Goal: Information Seeking & Learning: Learn about a topic

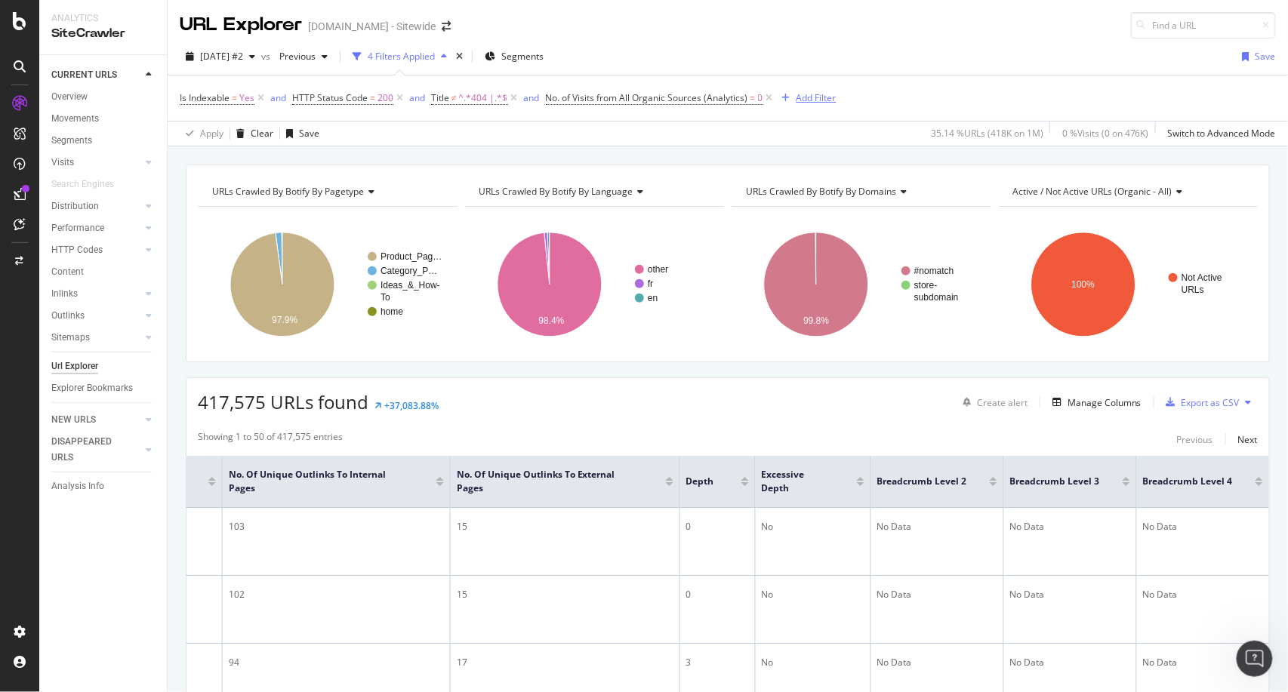
click at [820, 98] on div "Add Filter" at bounding box center [817, 97] width 40 height 13
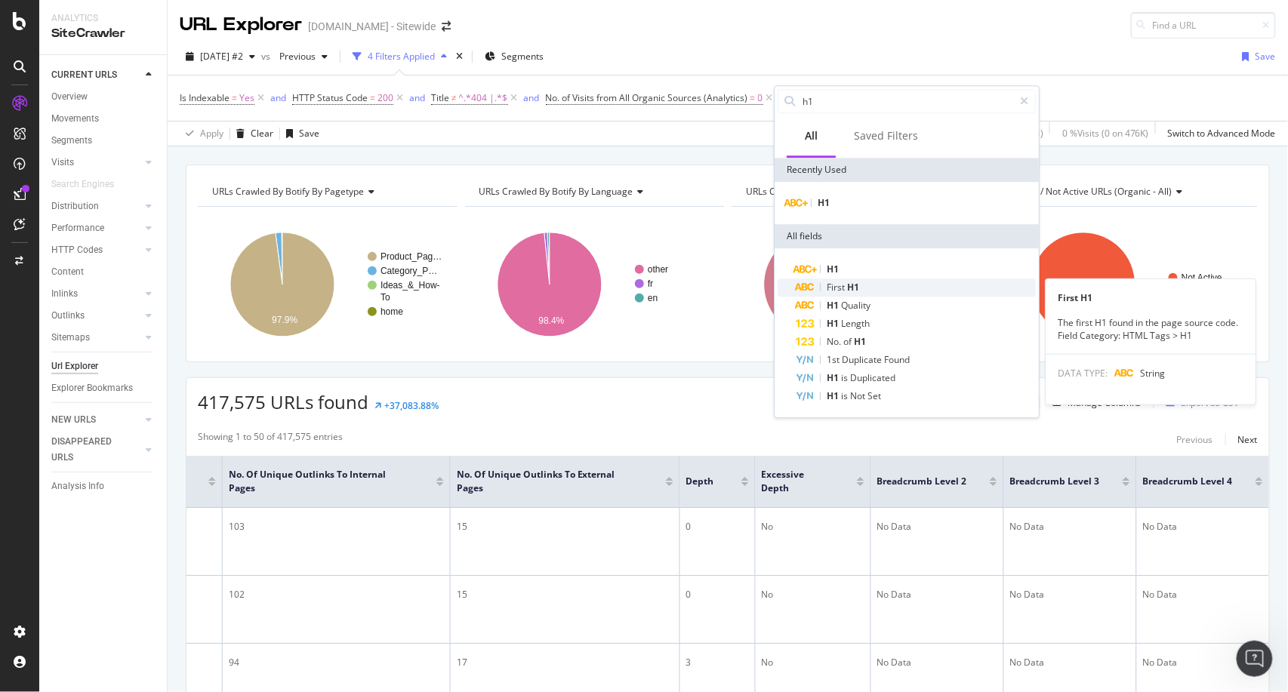
type input "h1"
click at [840, 288] on span "First" at bounding box center [837, 287] width 20 height 13
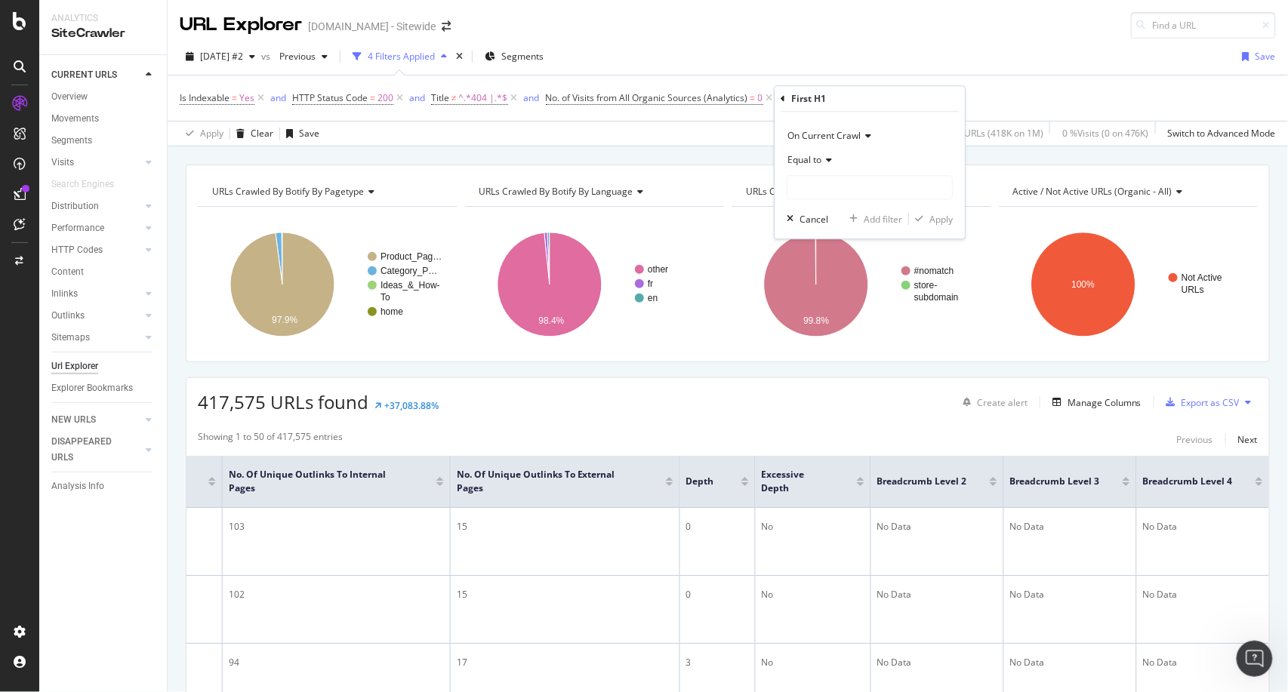
click at [836, 161] on div "Equal to" at bounding box center [870, 160] width 166 height 24
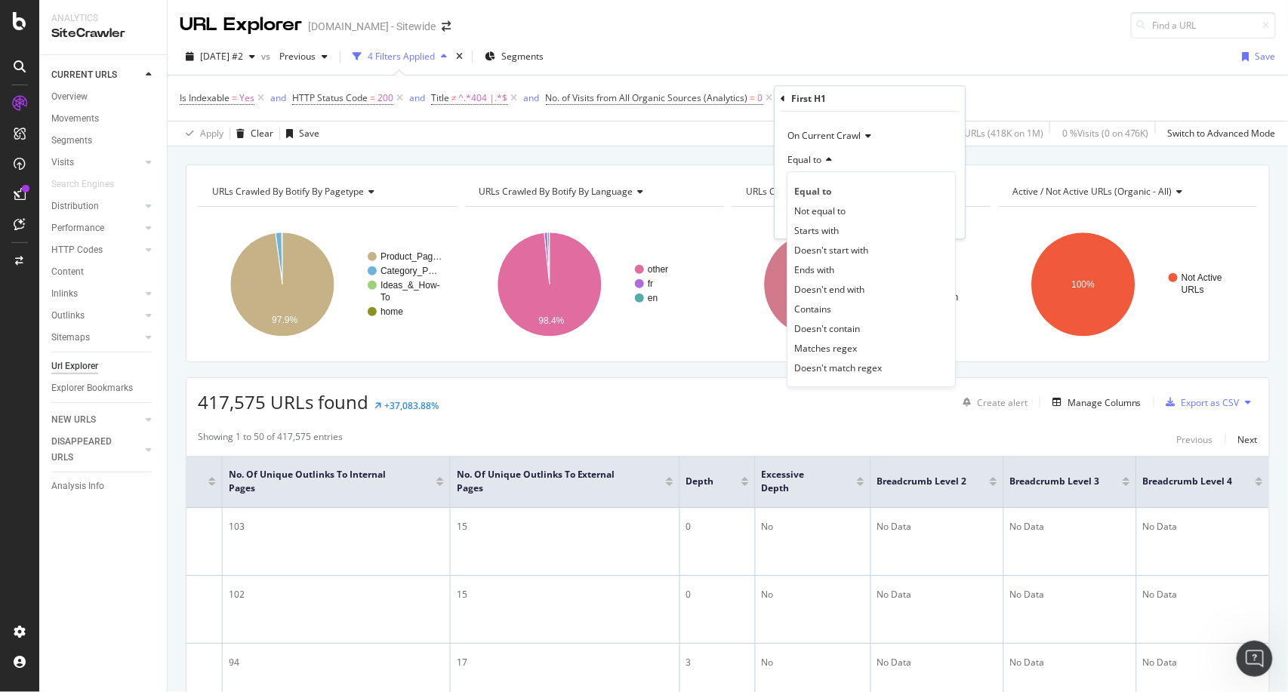
click at [831, 166] on div "Equal to" at bounding box center [870, 160] width 166 height 24
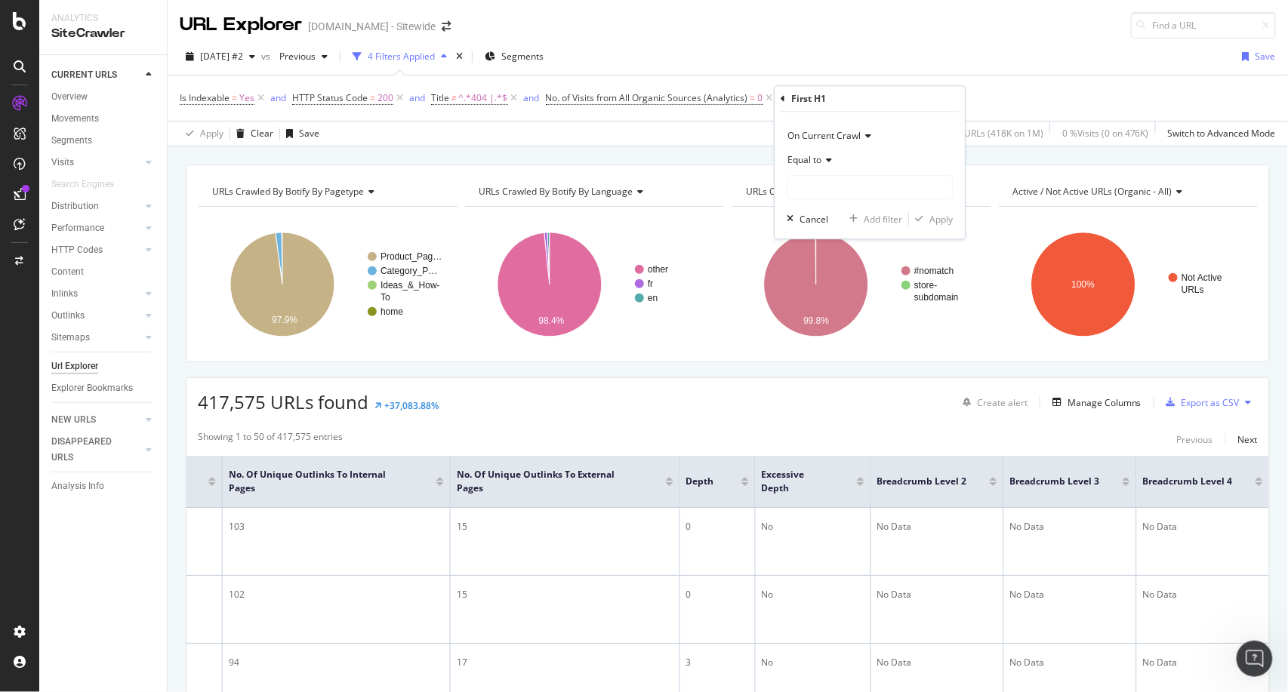
click at [829, 159] on icon at bounding box center [827, 160] width 11 height 9
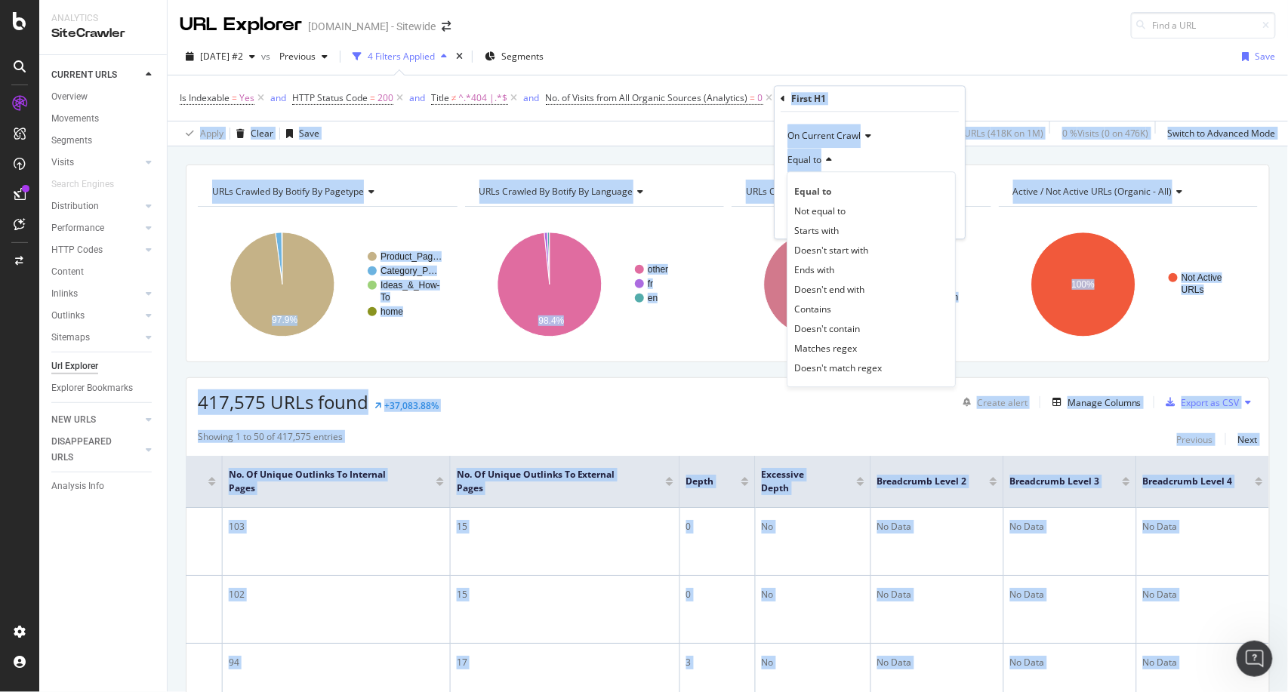
drag, startPoint x: 908, startPoint y: 162, endPoint x: 958, endPoint y: 72, distance: 102.5
click at [958, 72] on body "Analytics SiteCrawler CURRENT URLS Overview Movements Segments Visits Analysis …" at bounding box center [644, 346] width 1288 height 692
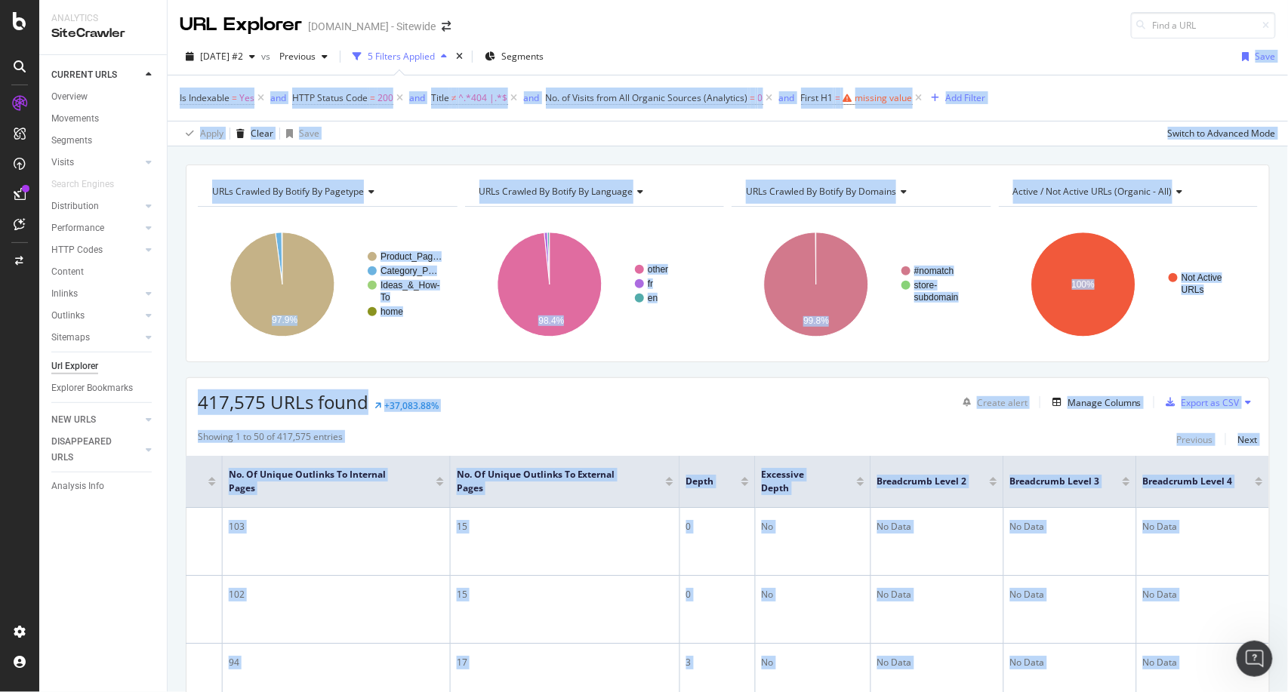
click at [1059, 82] on div "Is Indexable = Yes and HTTP Status Code = 200 and Title ≠ ^.*404 |.*$ and No. o…" at bounding box center [728, 98] width 1096 height 45
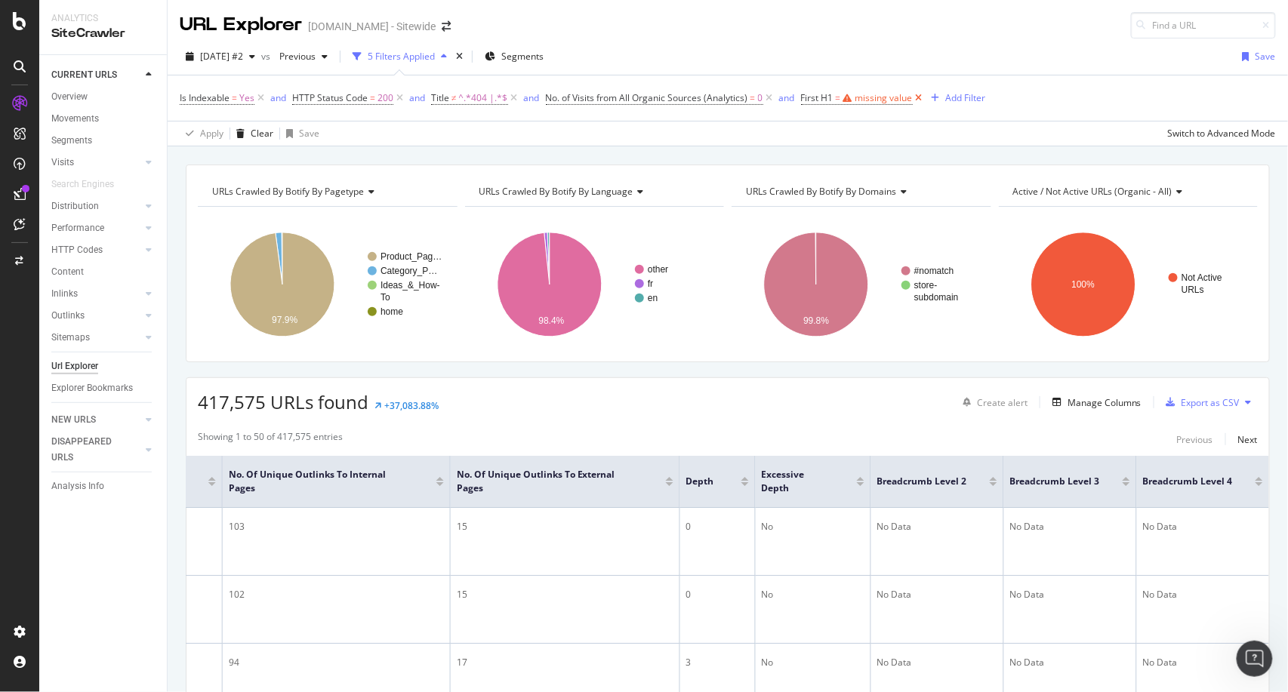
click at [922, 97] on icon at bounding box center [919, 98] width 13 height 15
click at [816, 93] on div "Add Filter" at bounding box center [817, 97] width 40 height 13
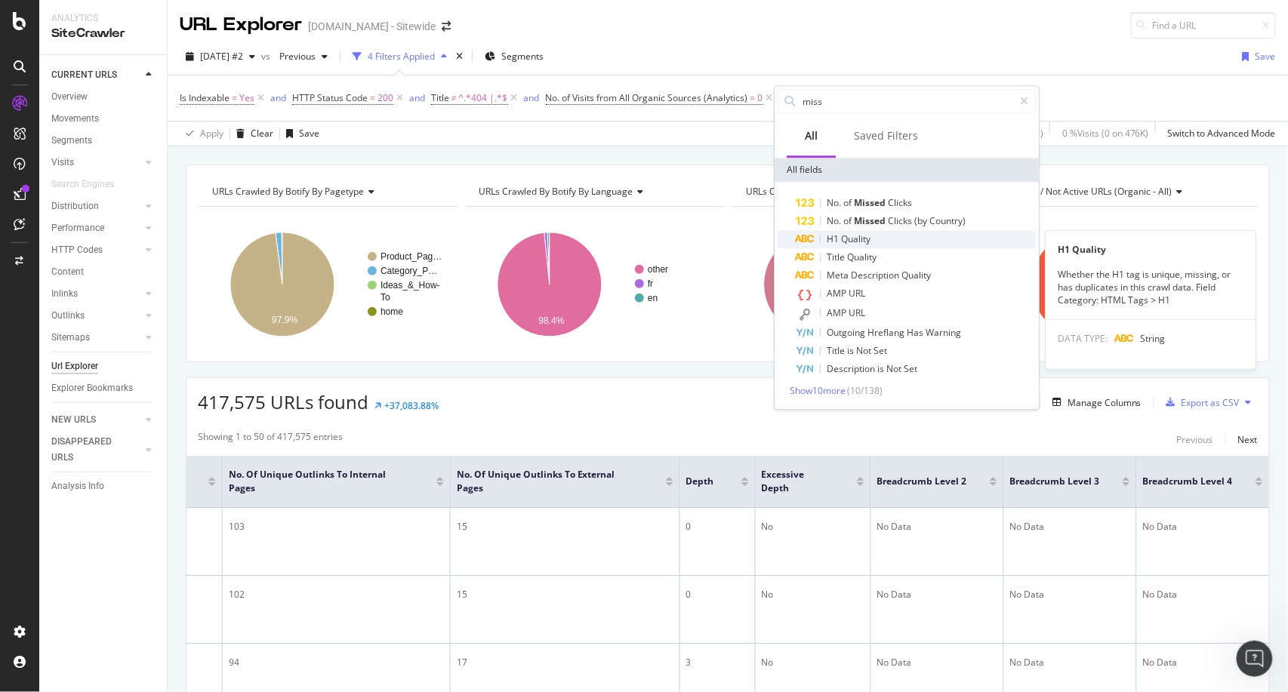
type input "miss"
click at [861, 236] on span "Quality" at bounding box center [855, 239] width 29 height 13
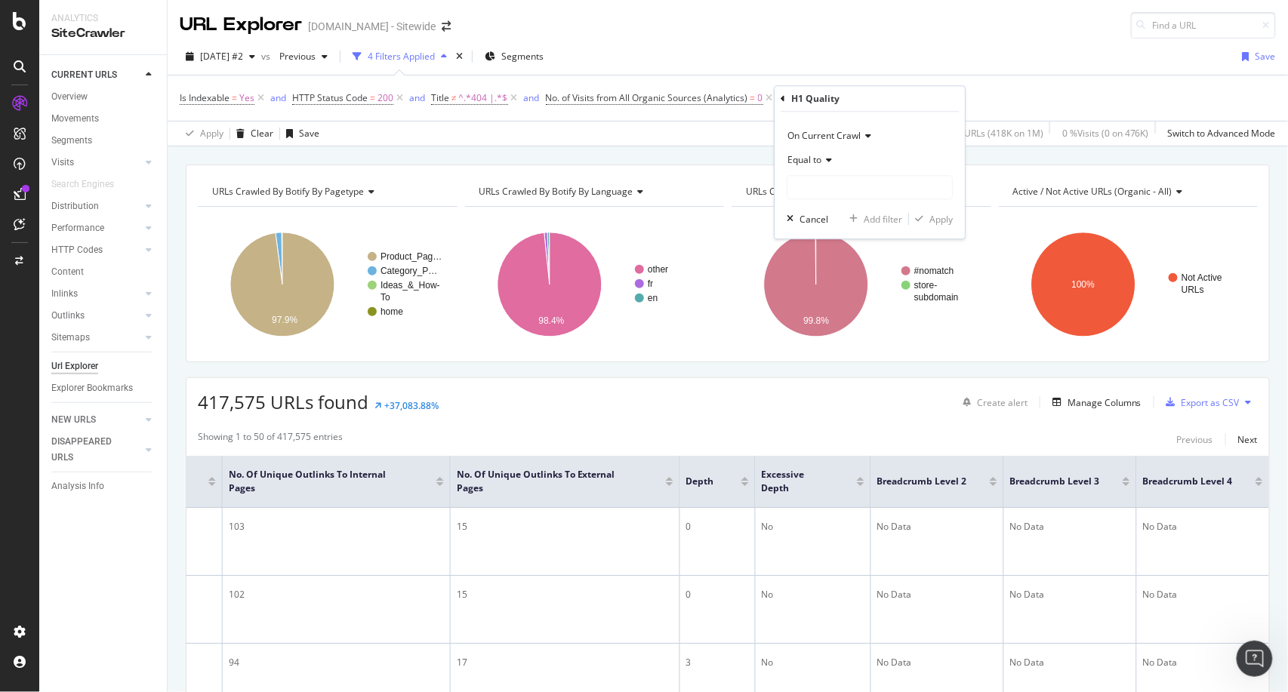
click at [815, 162] on span "Equal to" at bounding box center [805, 159] width 34 height 13
drag, startPoint x: 1021, startPoint y: 87, endPoint x: 919, endPoint y: 101, distance: 102.9
click at [919, 101] on div "Is Indexable = Yes and HTTP Status Code = 200 and Title ≠ ^.*404 |.*$ and No. o…" at bounding box center [728, 98] width 1096 height 45
click at [924, 98] on icon at bounding box center [930, 98] width 13 height 15
click at [799, 98] on div "Add Filter" at bounding box center [817, 97] width 40 height 13
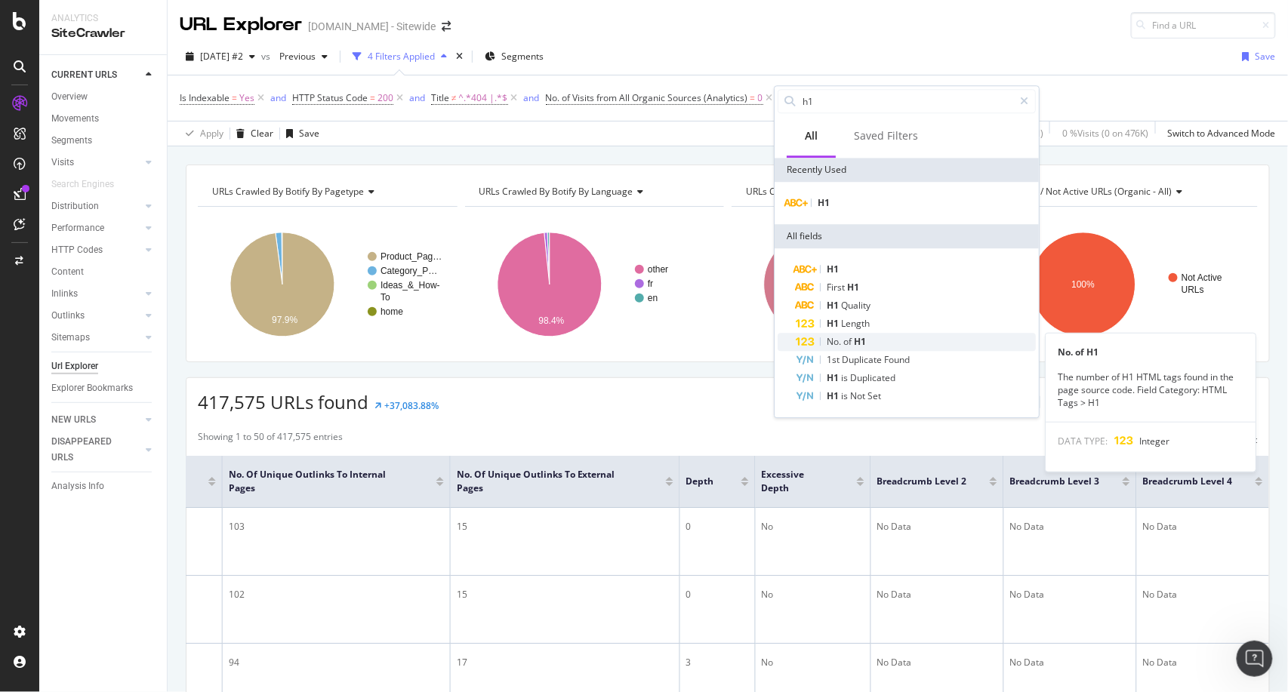
type input "h1"
click at [858, 340] on span "H1" at bounding box center [860, 341] width 12 height 13
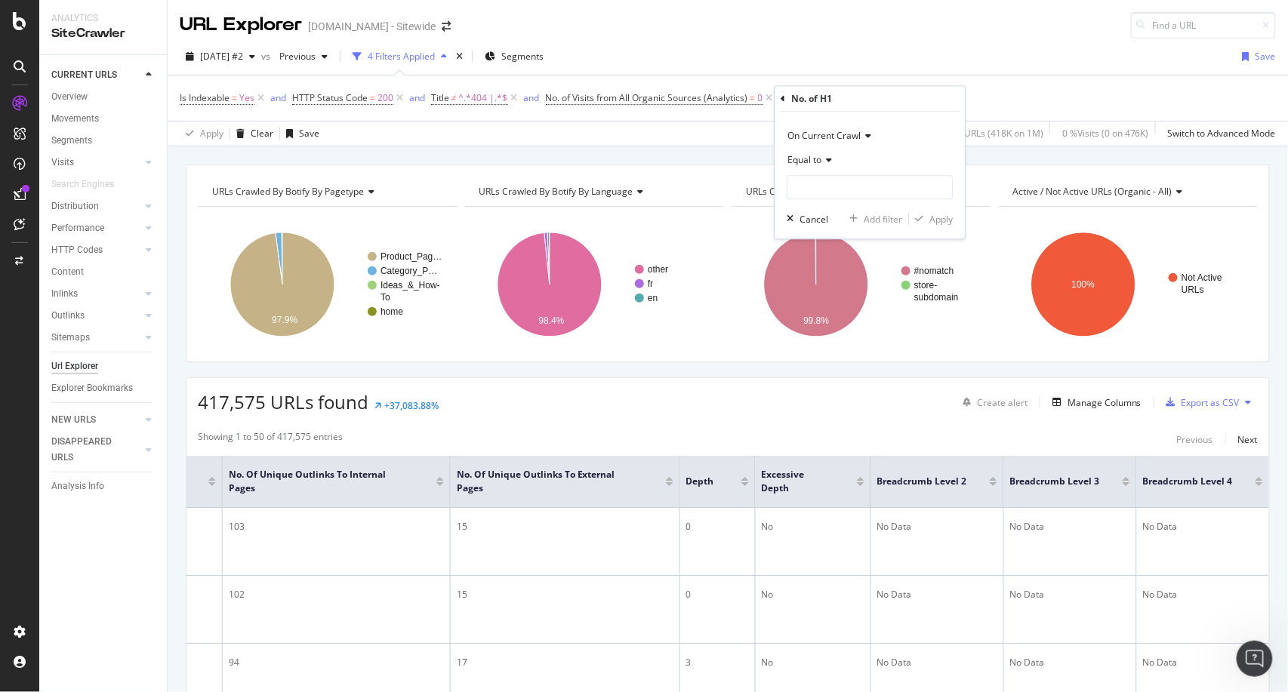
click at [832, 156] on div "Equal to" at bounding box center [870, 160] width 166 height 24
click at [942, 122] on div "On Current Crawl Equal to Cancel Add filter Apply" at bounding box center [870, 175] width 190 height 127
click at [883, 190] on input "number" at bounding box center [870, 187] width 166 height 24
type input "0"
click at [939, 222] on div "Apply" at bounding box center [941, 219] width 23 height 13
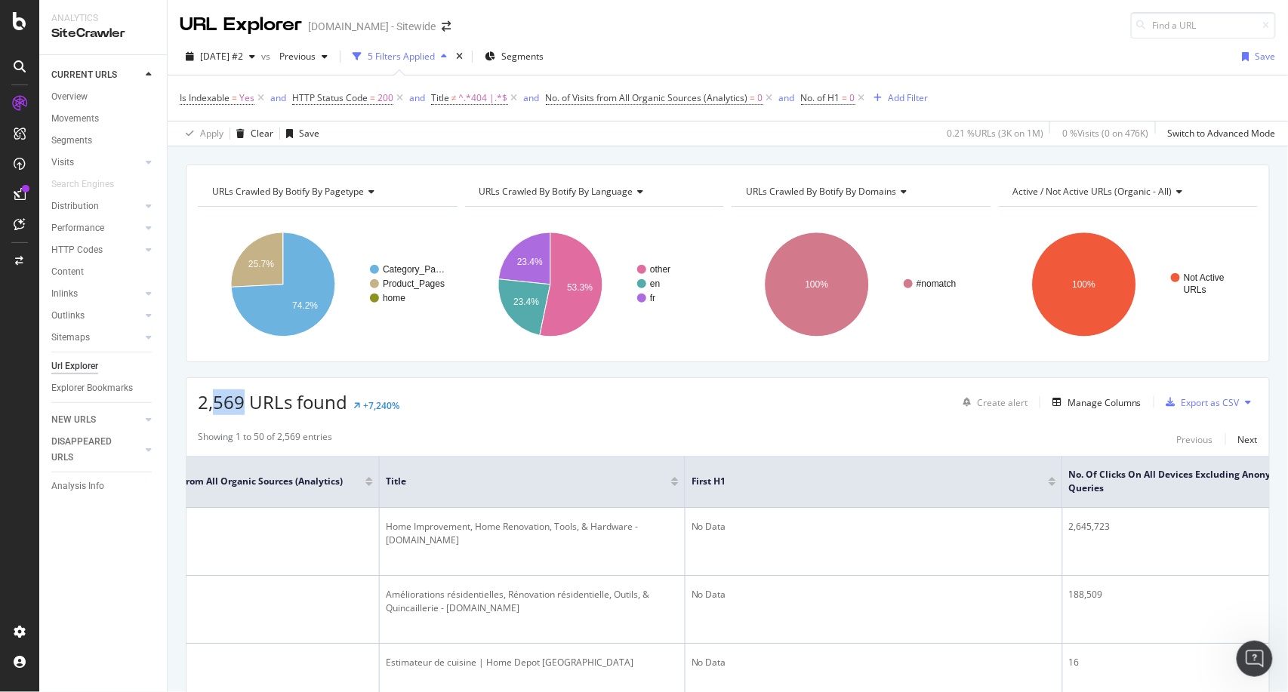
drag, startPoint x: 243, startPoint y: 405, endPoint x: 214, endPoint y: 402, distance: 28.9
click at [214, 402] on span "2,569 URLs found" at bounding box center [273, 402] width 150 height 25
click at [197, 400] on div "2,569 URLs found +7,240% Create alert Manage Columns Export as CSV" at bounding box center [728, 396] width 1083 height 37
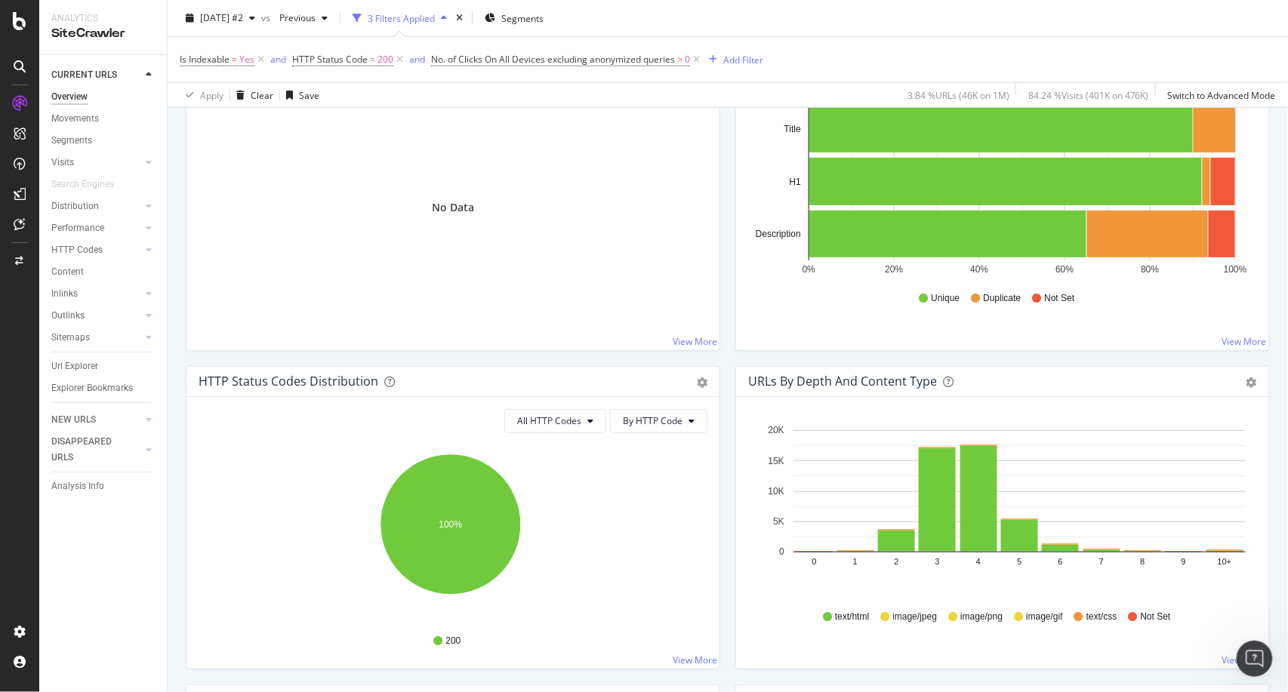
scroll to position [2, 0]
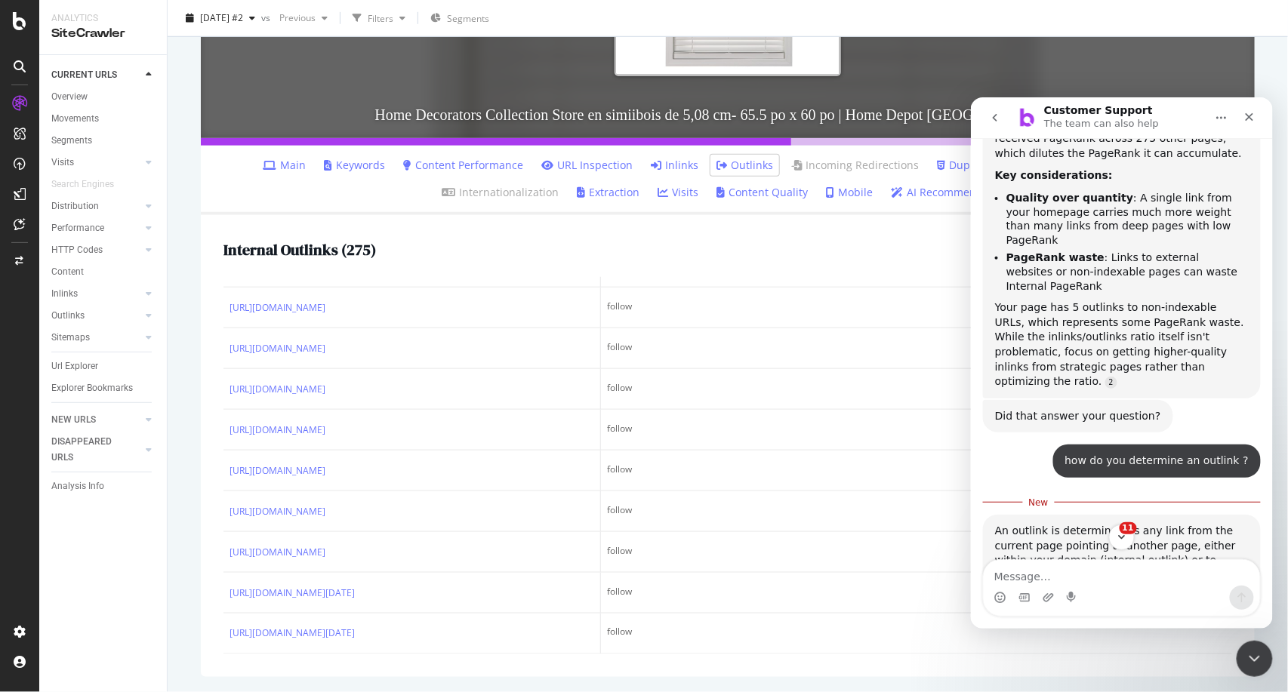
scroll to position [4905, 0]
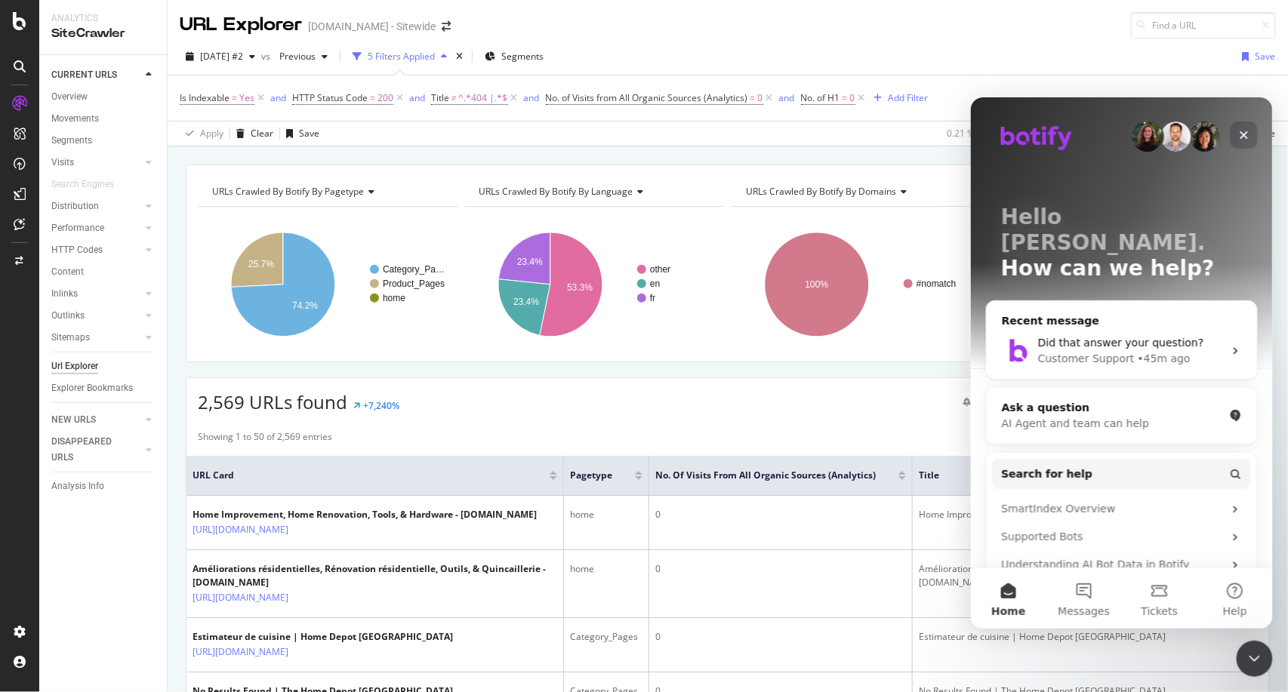
click at [1242, 135] on icon "Close" at bounding box center [1244, 135] width 8 height 8
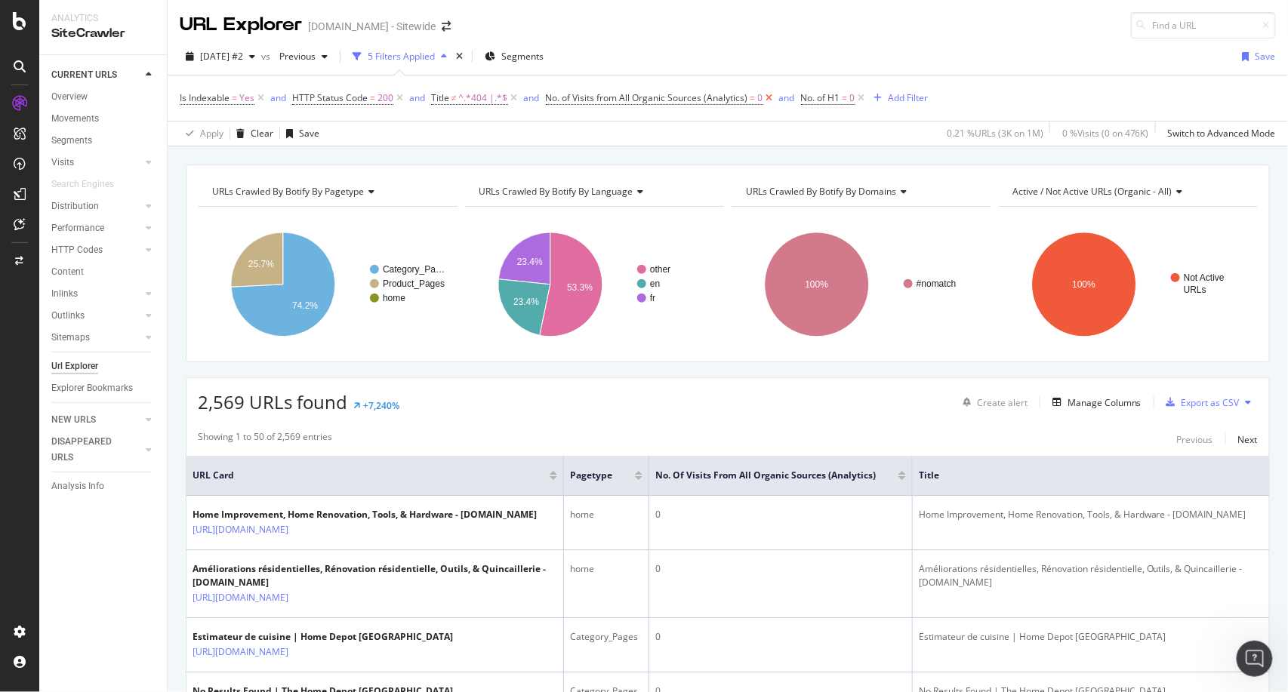
click at [769, 96] on icon at bounding box center [769, 98] width 13 height 15
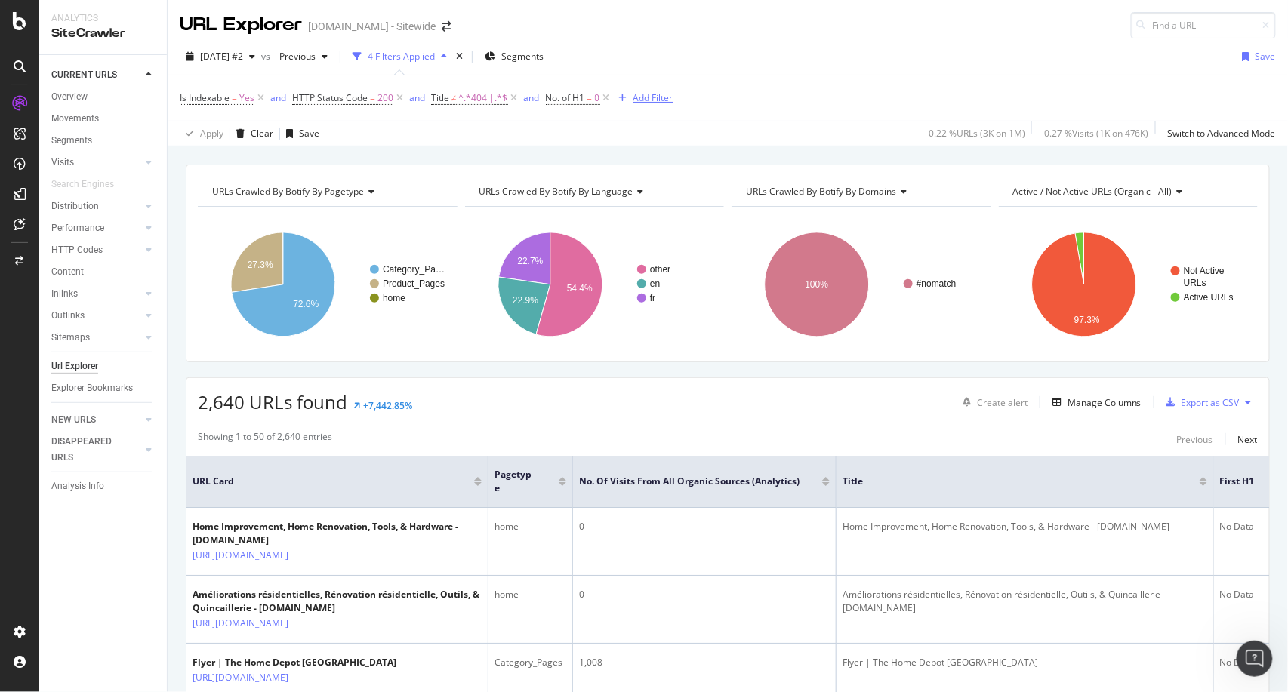
click at [655, 100] on div "Add Filter" at bounding box center [654, 97] width 40 height 13
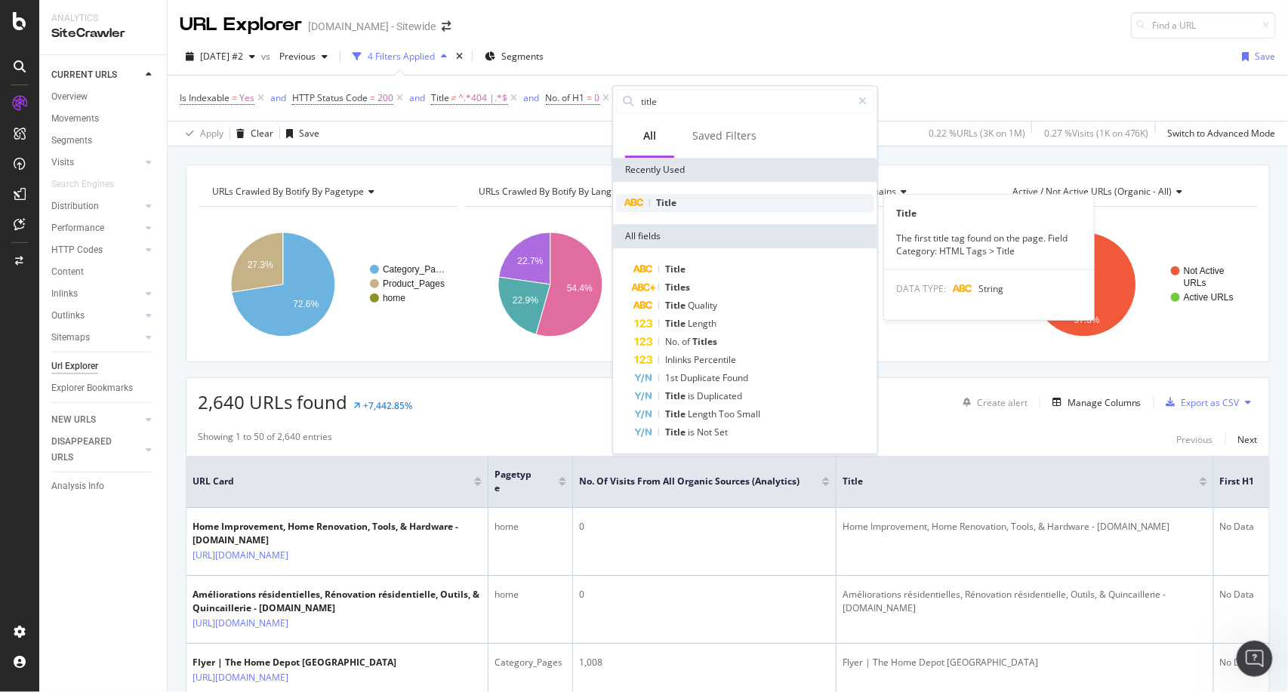
type input "title"
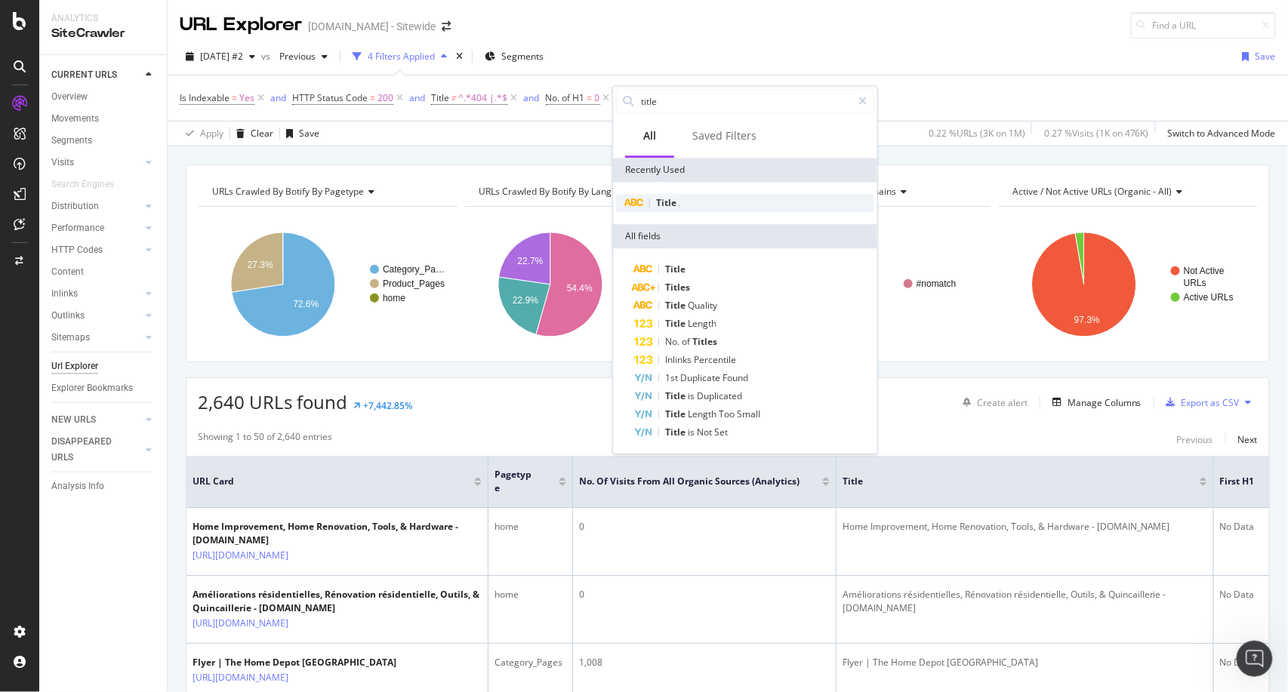
click at [680, 199] on div "Title" at bounding box center [745, 203] width 258 height 18
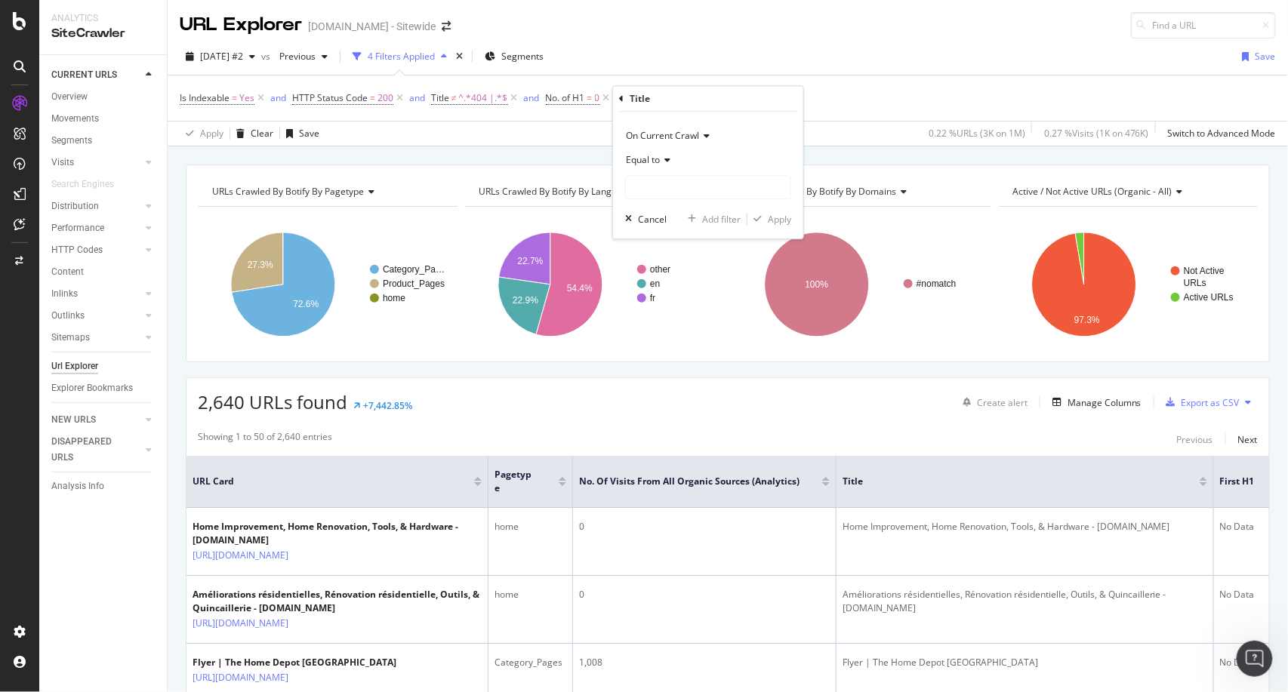
click at [664, 168] on div "Equal to" at bounding box center [708, 160] width 166 height 24
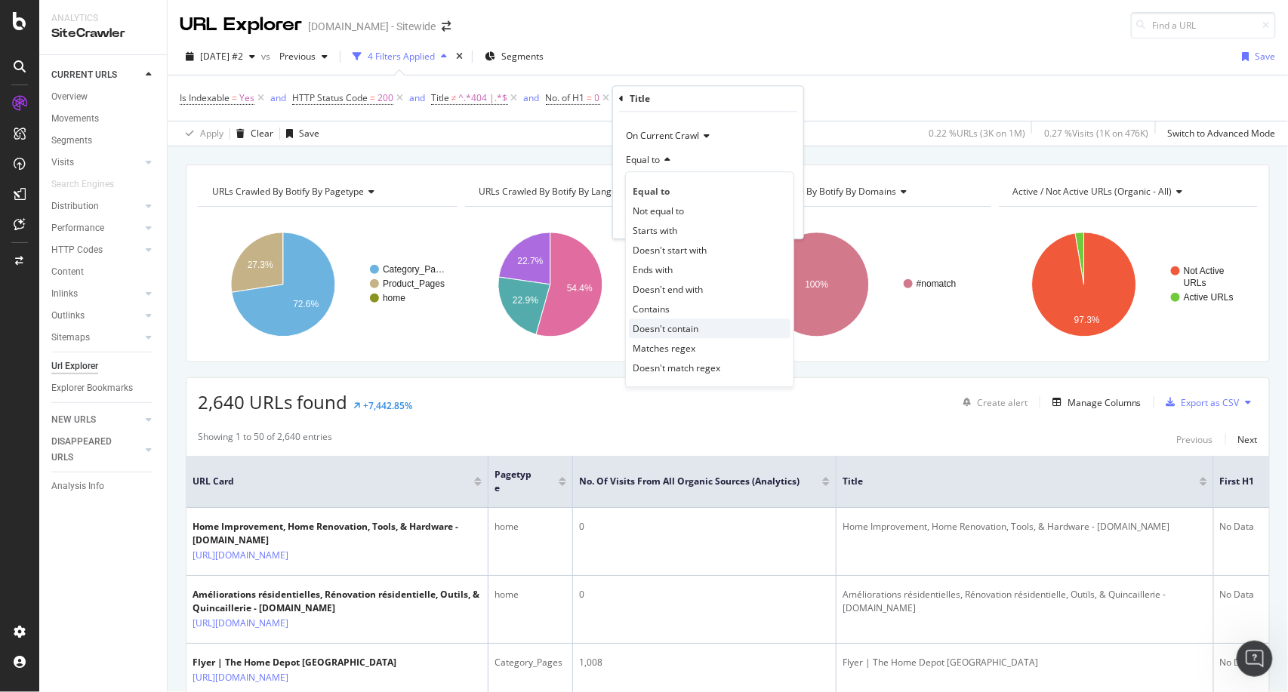
click at [695, 322] on div "Doesn't contain" at bounding box center [710, 329] width 162 height 20
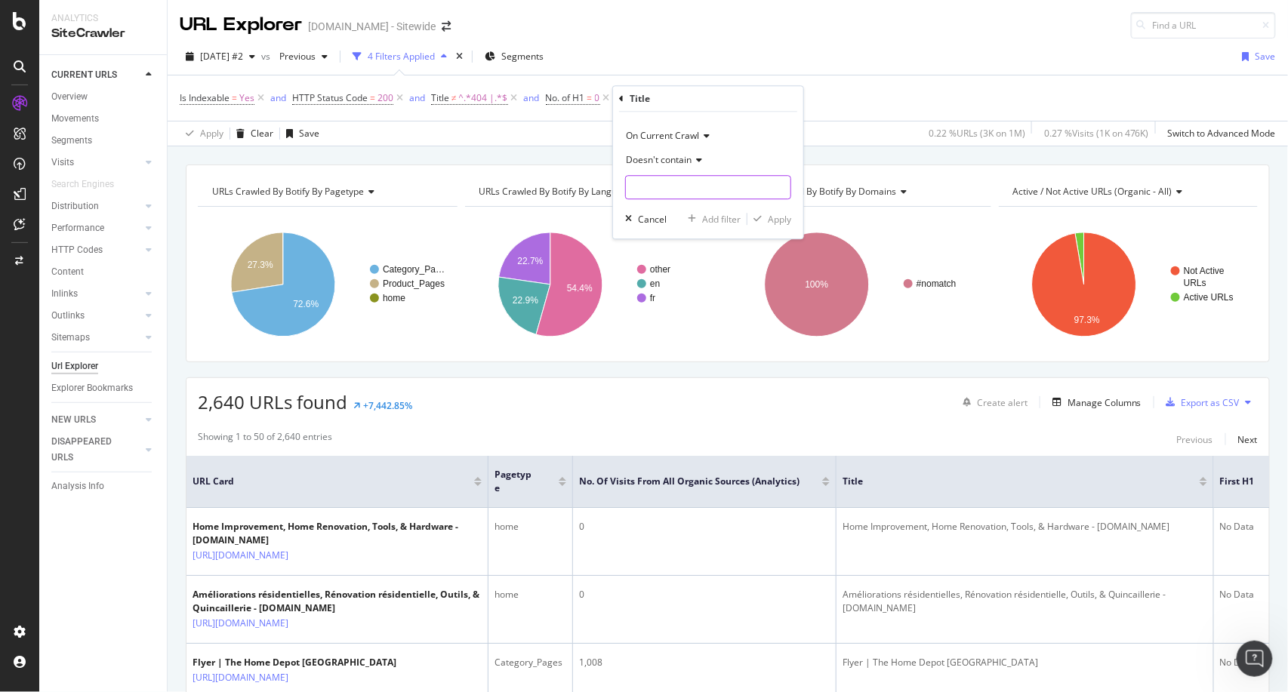
click at [680, 186] on input "text" at bounding box center [708, 187] width 165 height 24
type input "found"
click at [781, 222] on div "Apply" at bounding box center [779, 219] width 23 height 13
click at [724, 100] on icon at bounding box center [721, 98] width 13 height 15
click at [772, 95] on div "Is Indexable = Yes and HTTP Status Code = 200 and Title ≠ ^.*404 |.*$ and No. o…" at bounding box center [728, 98] width 1096 height 45
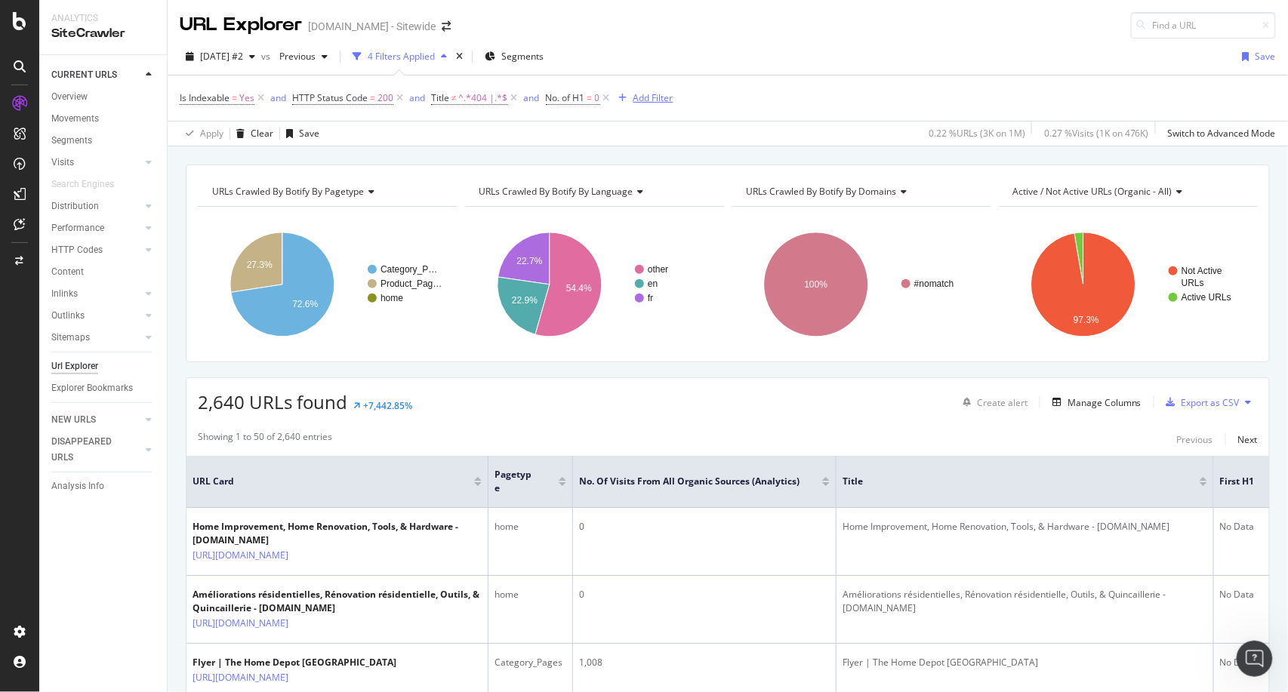
click at [652, 97] on div "Add Filter" at bounding box center [654, 97] width 40 height 13
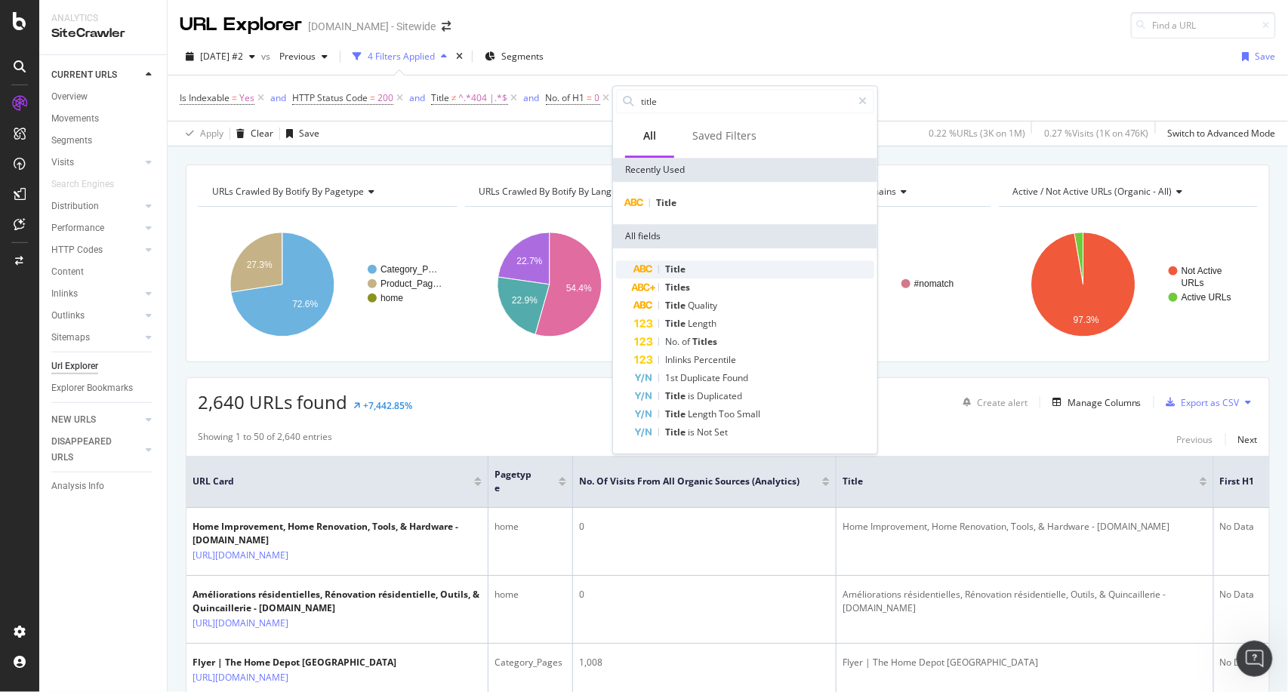
click at [685, 265] on span "Title" at bounding box center [675, 269] width 20 height 13
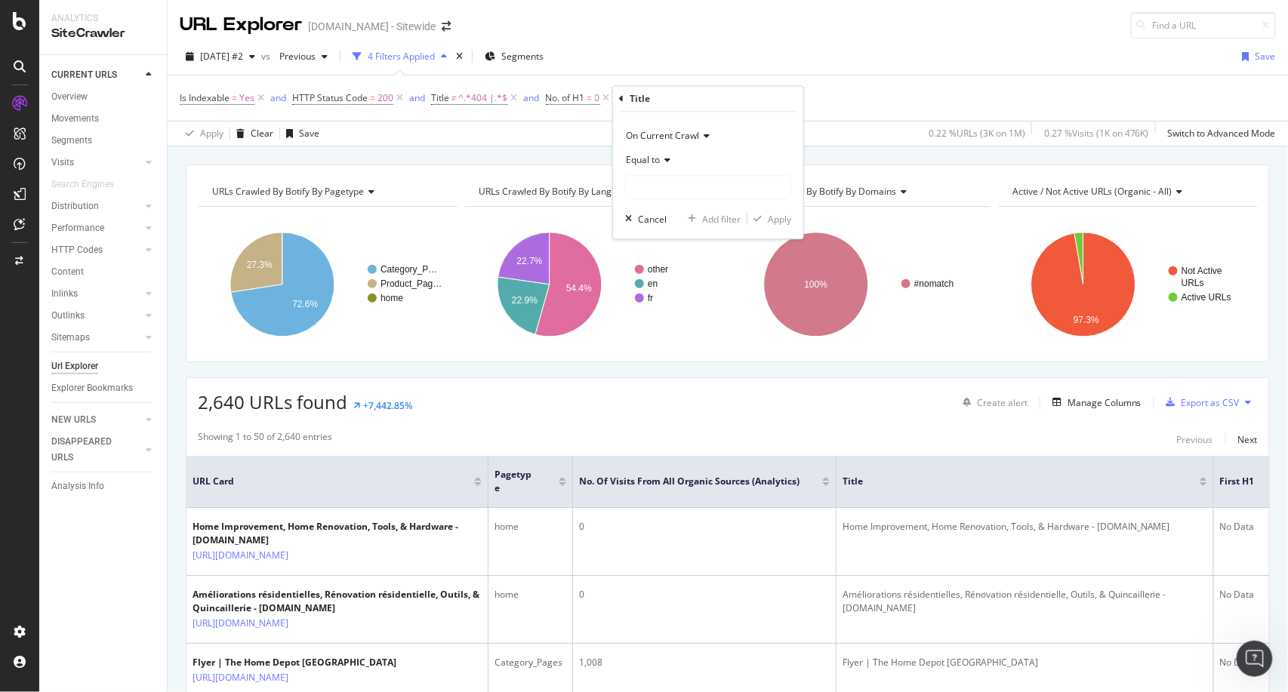
click at [658, 164] on span "Equal to" at bounding box center [643, 159] width 34 height 13
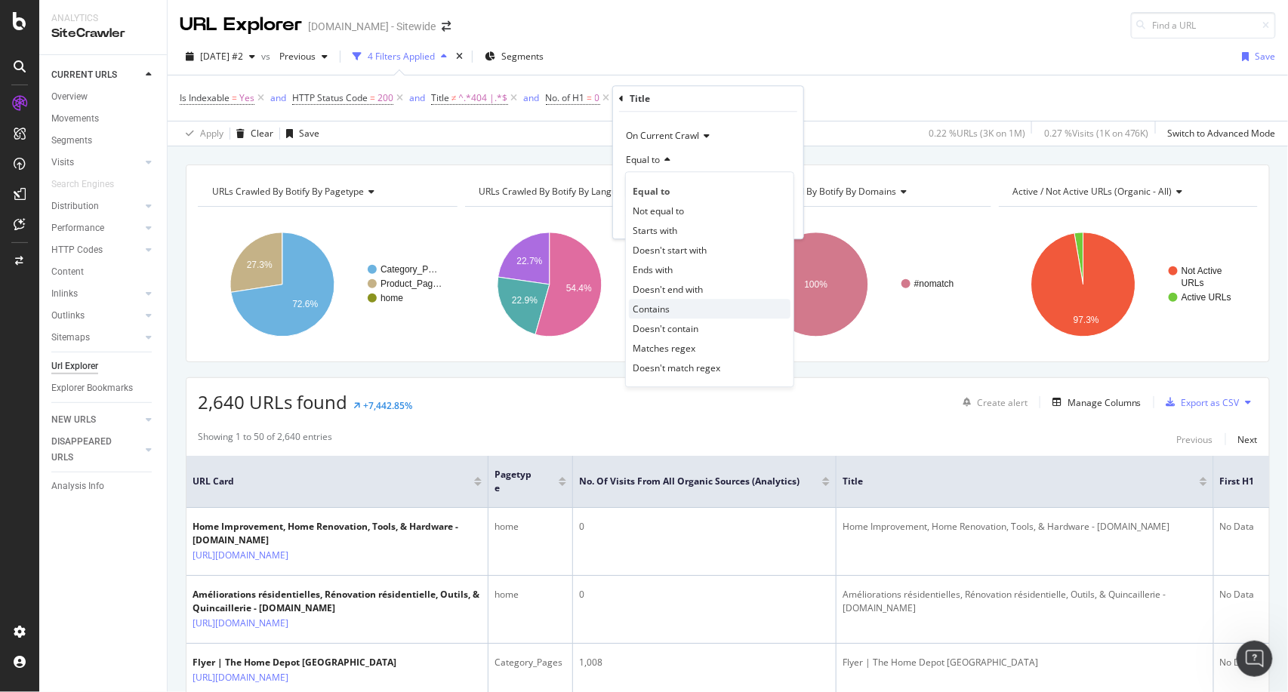
click at [680, 308] on div "Contains" at bounding box center [710, 309] width 162 height 20
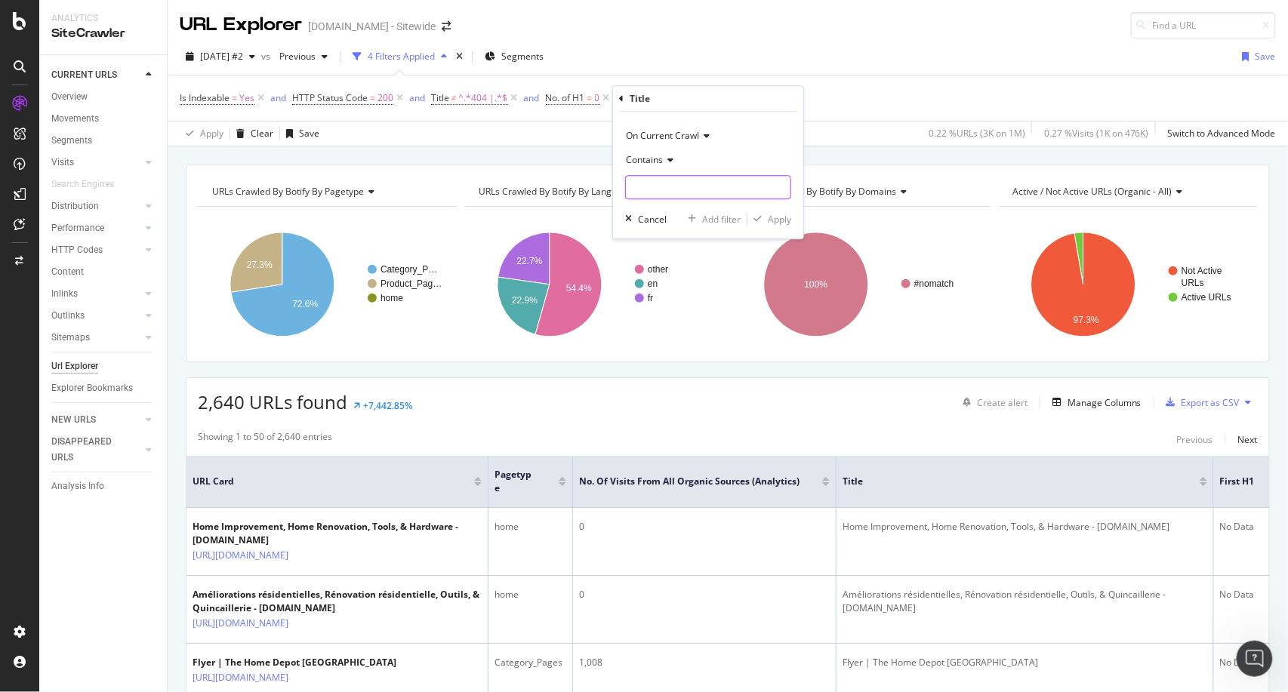
click at [647, 199] on input "text" at bounding box center [708, 187] width 165 height 24
type input "found"
click at [780, 210] on div "On Current Crawl Contains found Cancel Add filter Apply" at bounding box center [708, 175] width 190 height 127
click at [779, 214] on div "Apply" at bounding box center [779, 219] width 23 height 13
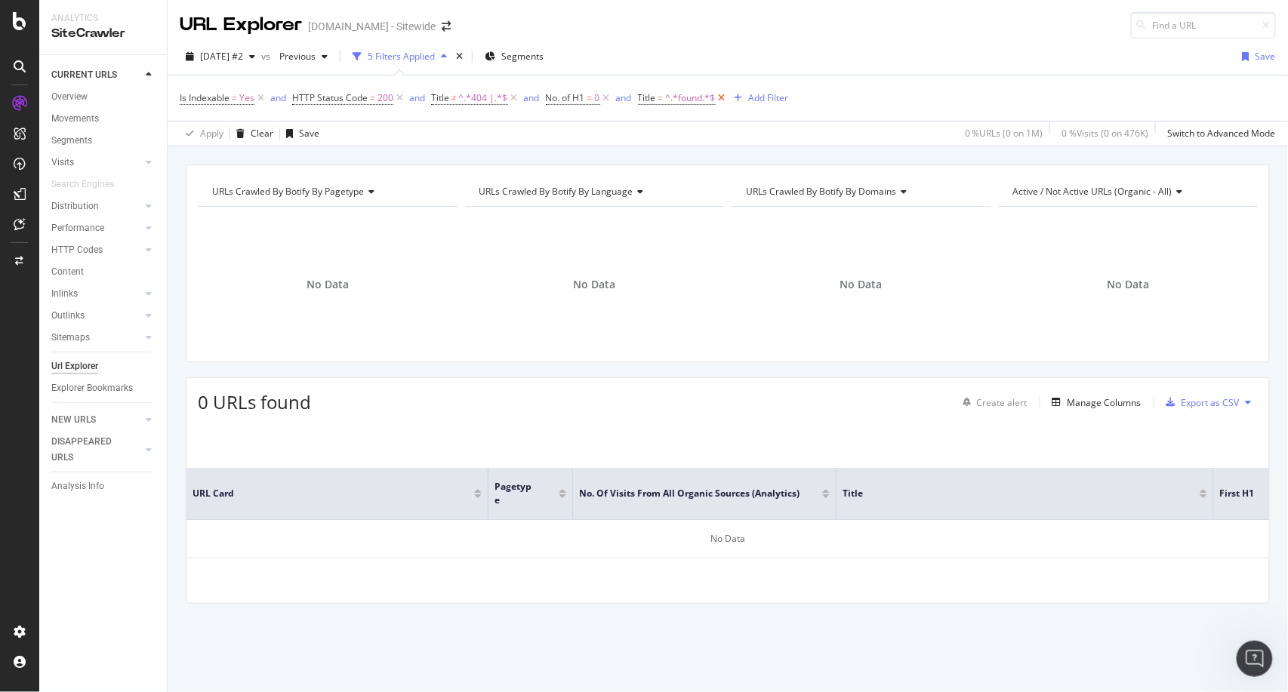
click at [722, 98] on icon at bounding box center [722, 98] width 13 height 15
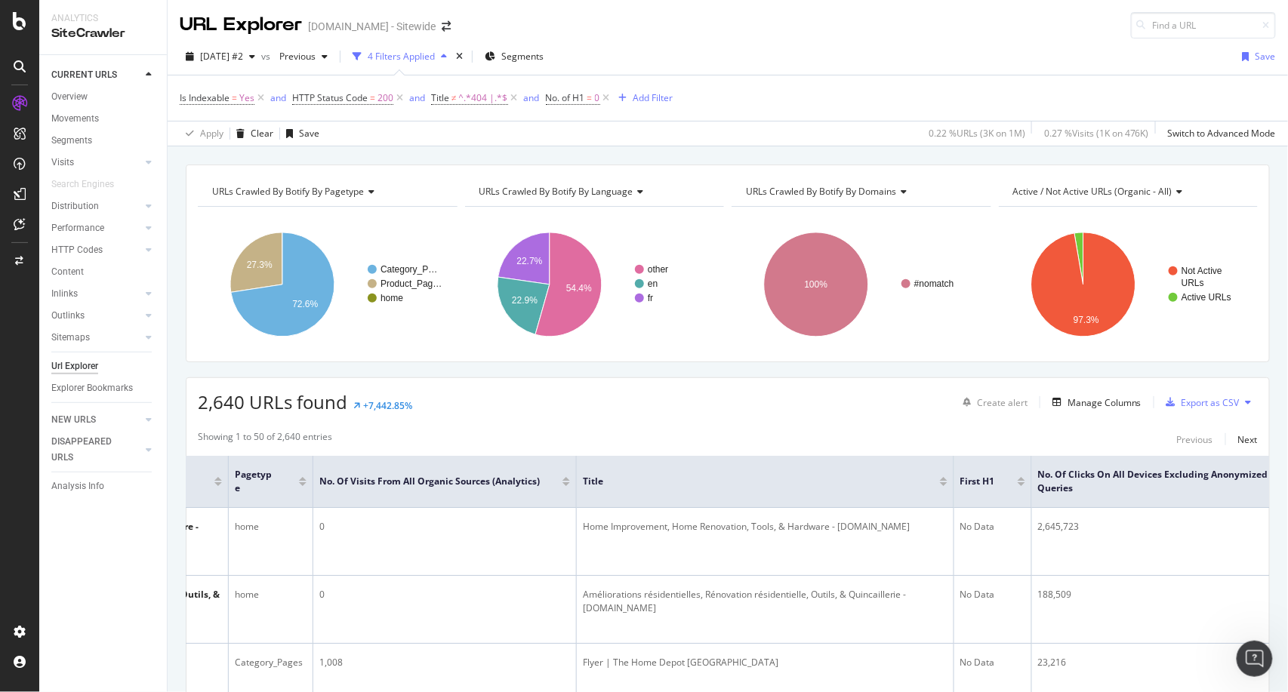
scroll to position [0, 237]
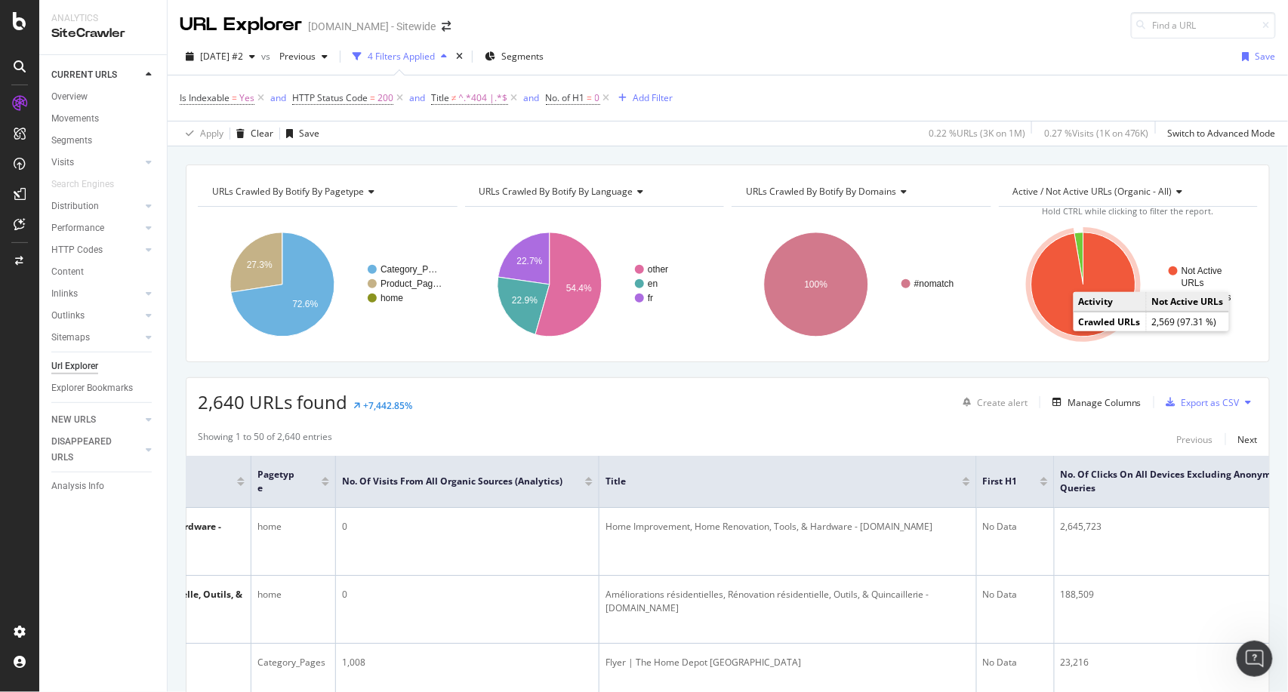
click at [1047, 301] on icon "A chart." at bounding box center [1083, 285] width 104 height 104
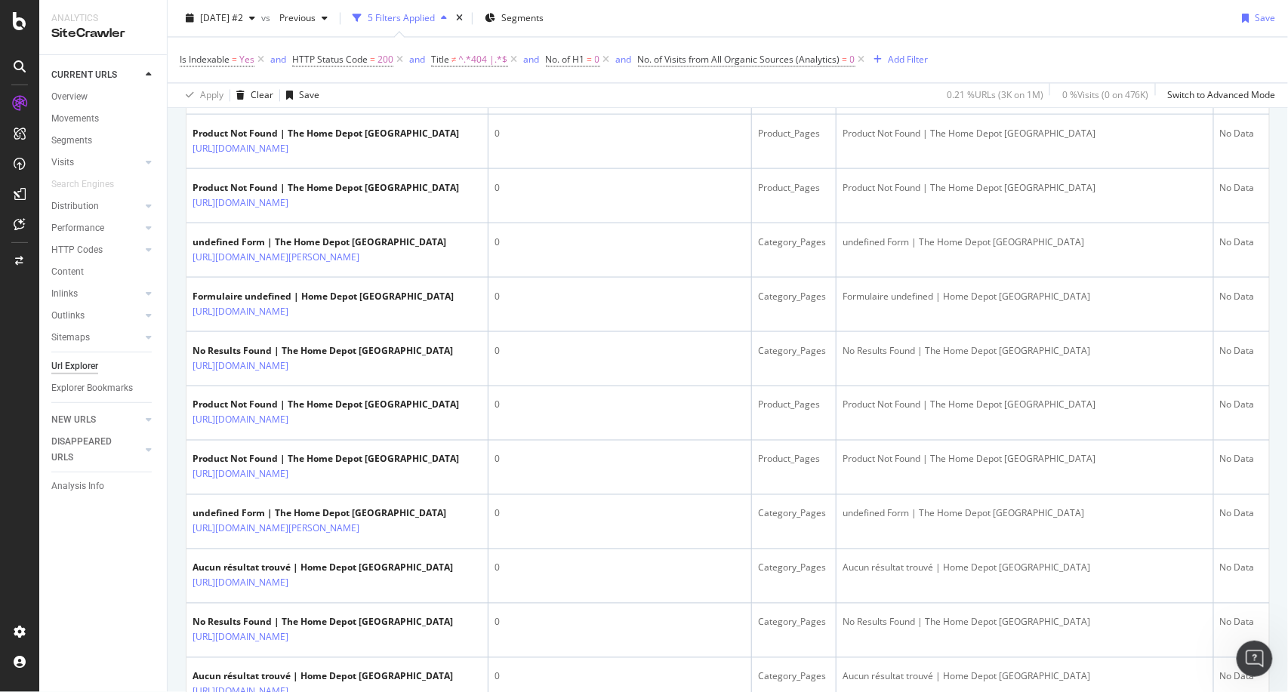
scroll to position [1054, 0]
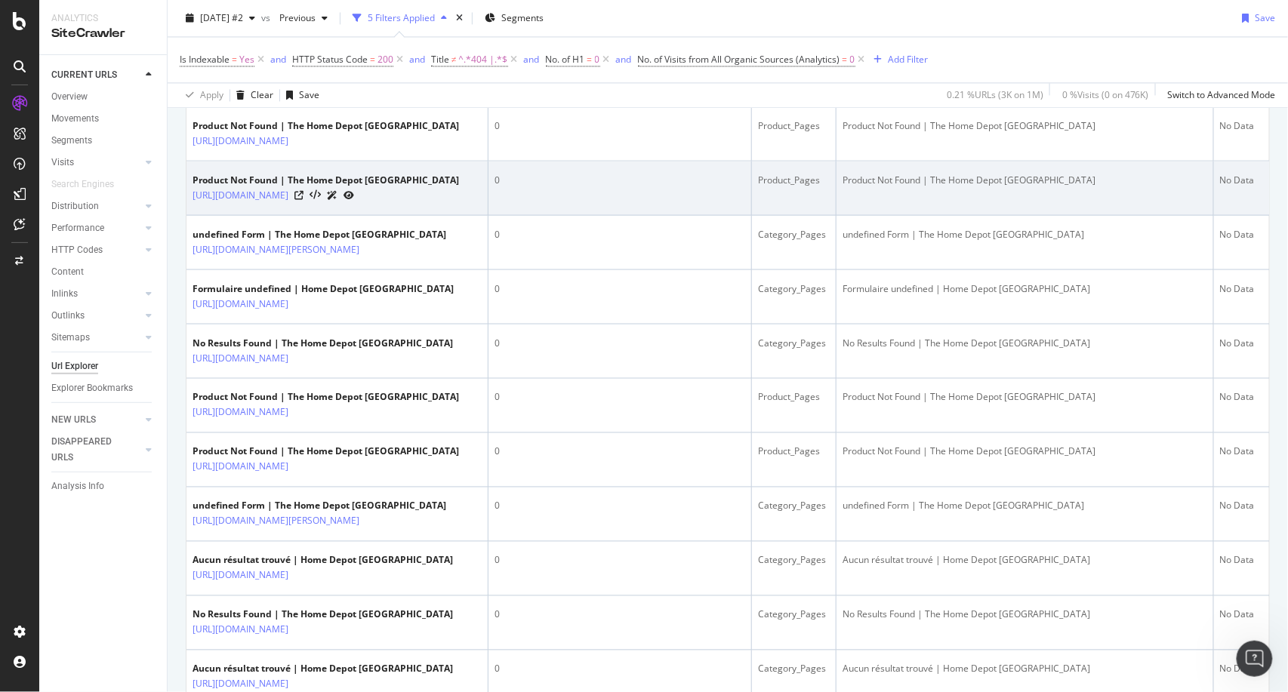
click at [905, 187] on div "Product Not Found | The Home Depot [GEOGRAPHIC_DATA]" at bounding box center [1025, 180] width 365 height 14
copy div "Found"
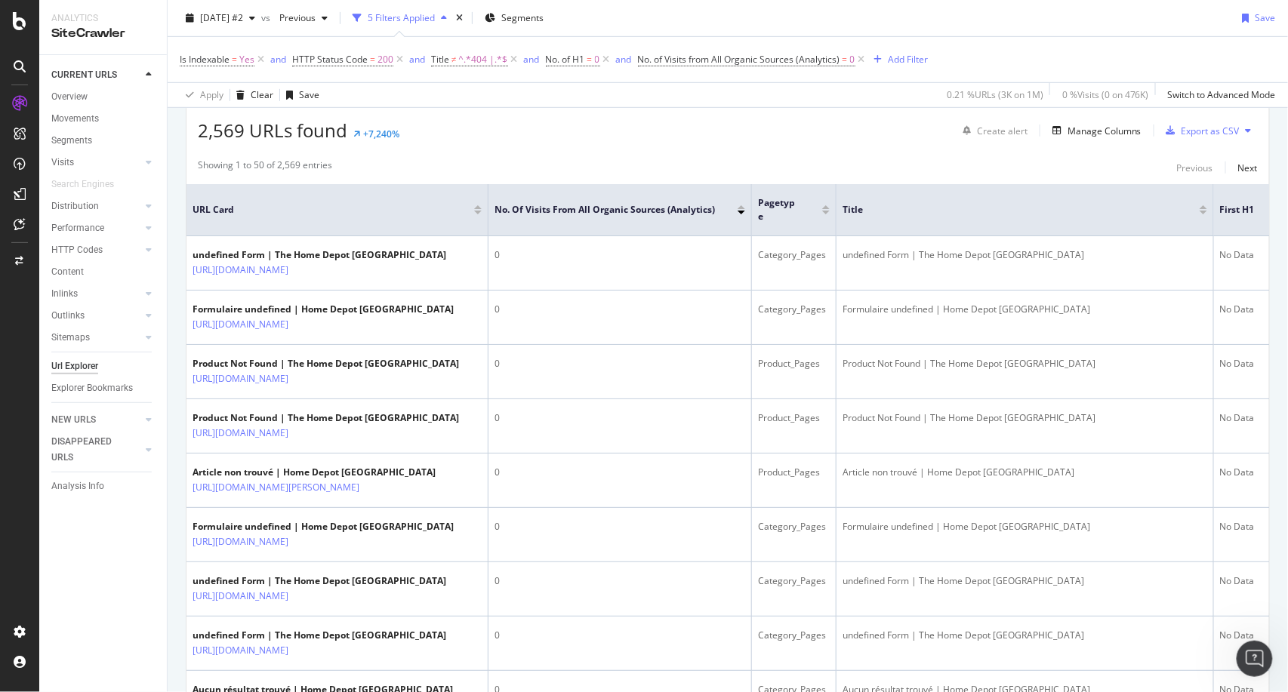
scroll to position [0, 0]
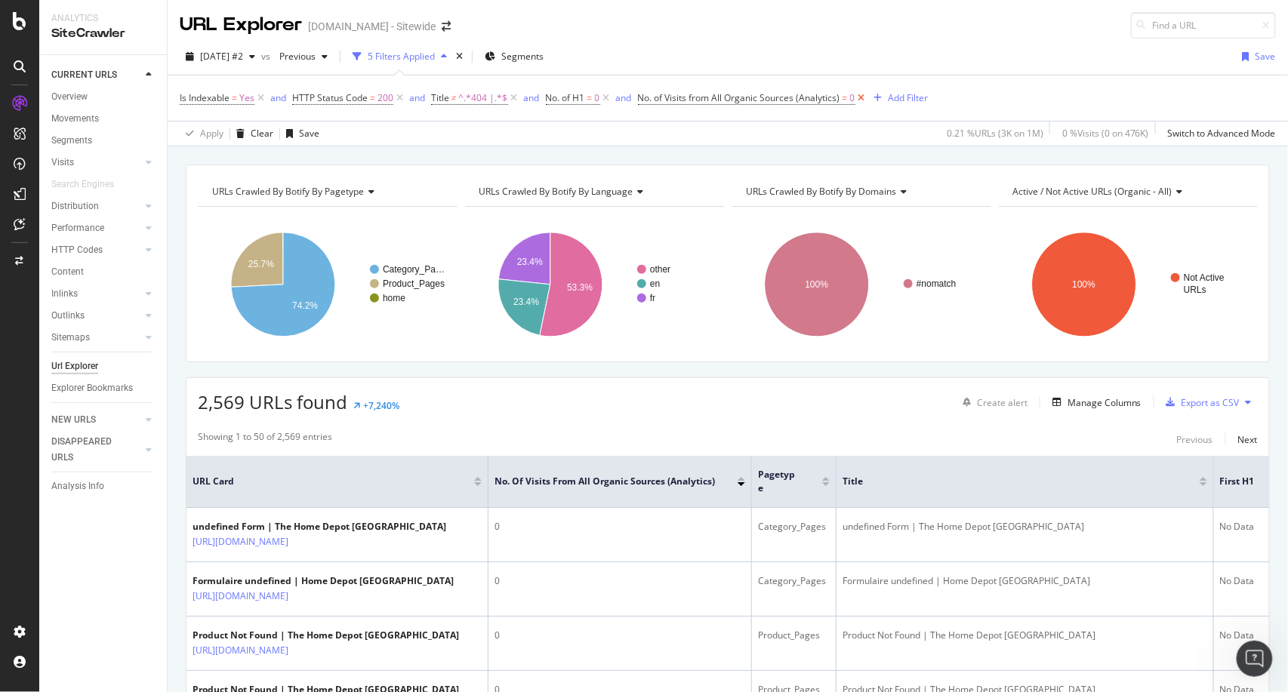
click at [862, 100] on icon at bounding box center [862, 98] width 13 height 15
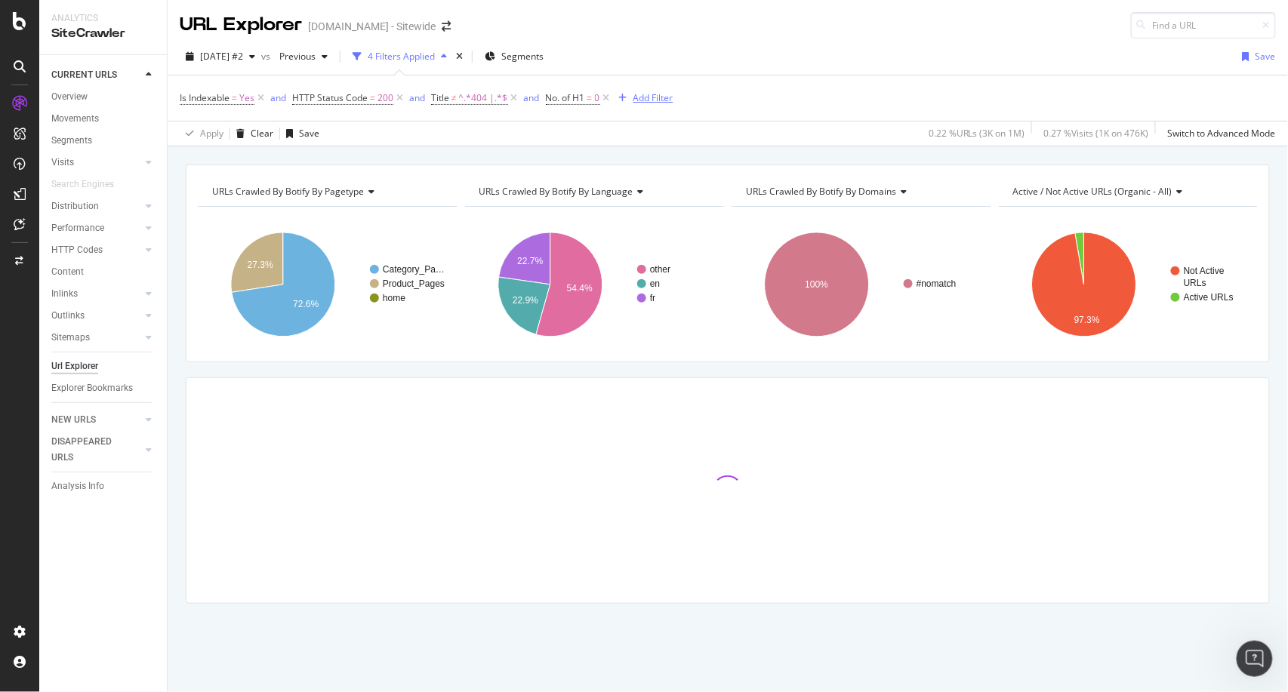
click at [652, 97] on div "Add Filter" at bounding box center [654, 97] width 40 height 13
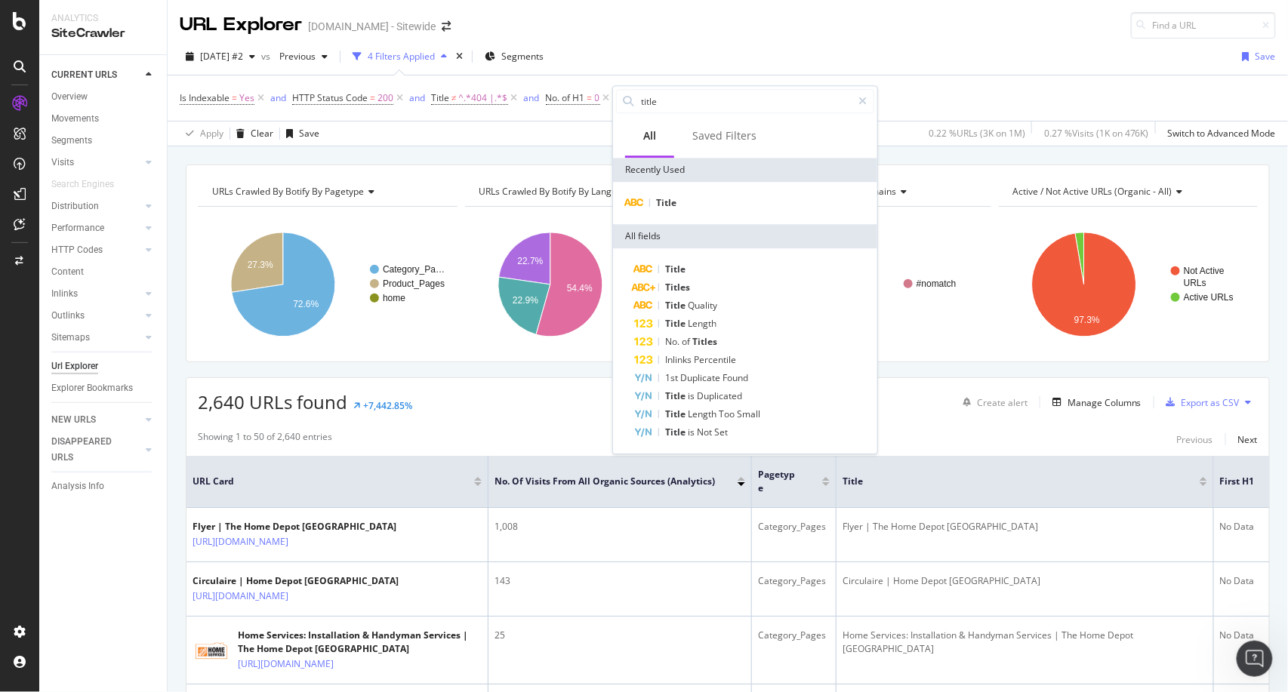
click at [674, 192] on div "Title" at bounding box center [745, 203] width 264 height 42
click at [673, 198] on span "Title" at bounding box center [666, 202] width 20 height 13
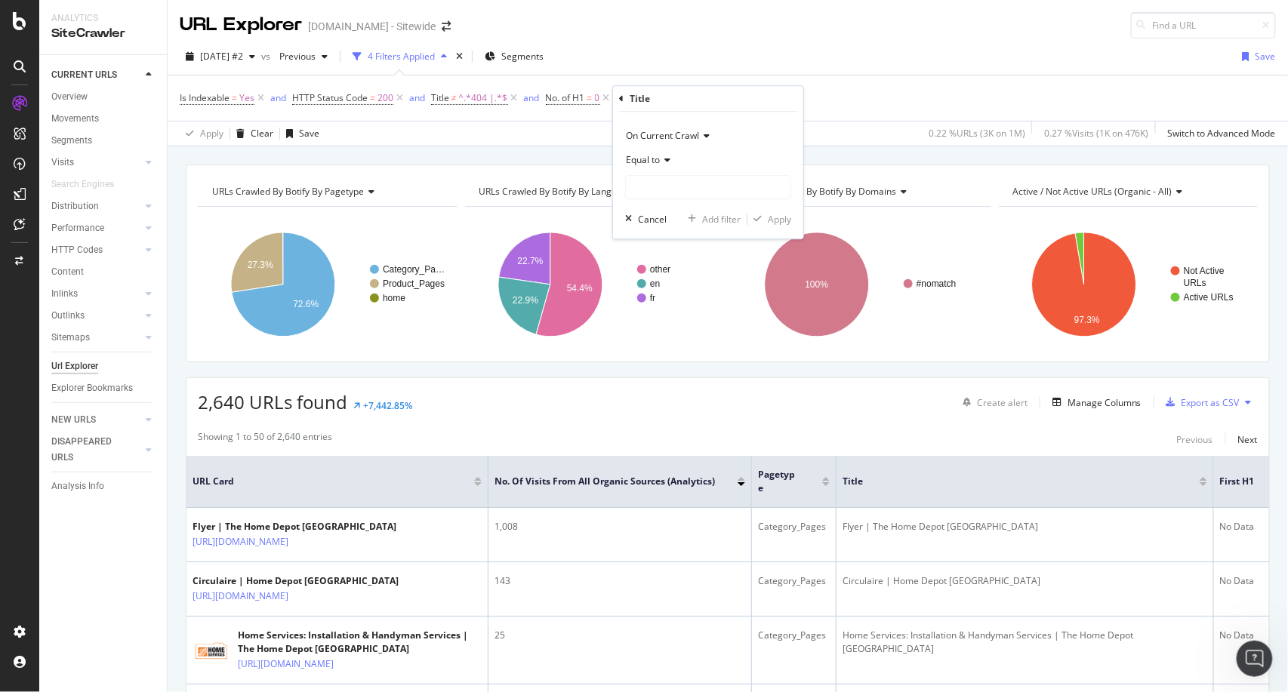
click at [664, 174] on div "Equal to" at bounding box center [708, 173] width 166 height 51
click at [653, 165] on span "Equal to" at bounding box center [643, 159] width 34 height 13
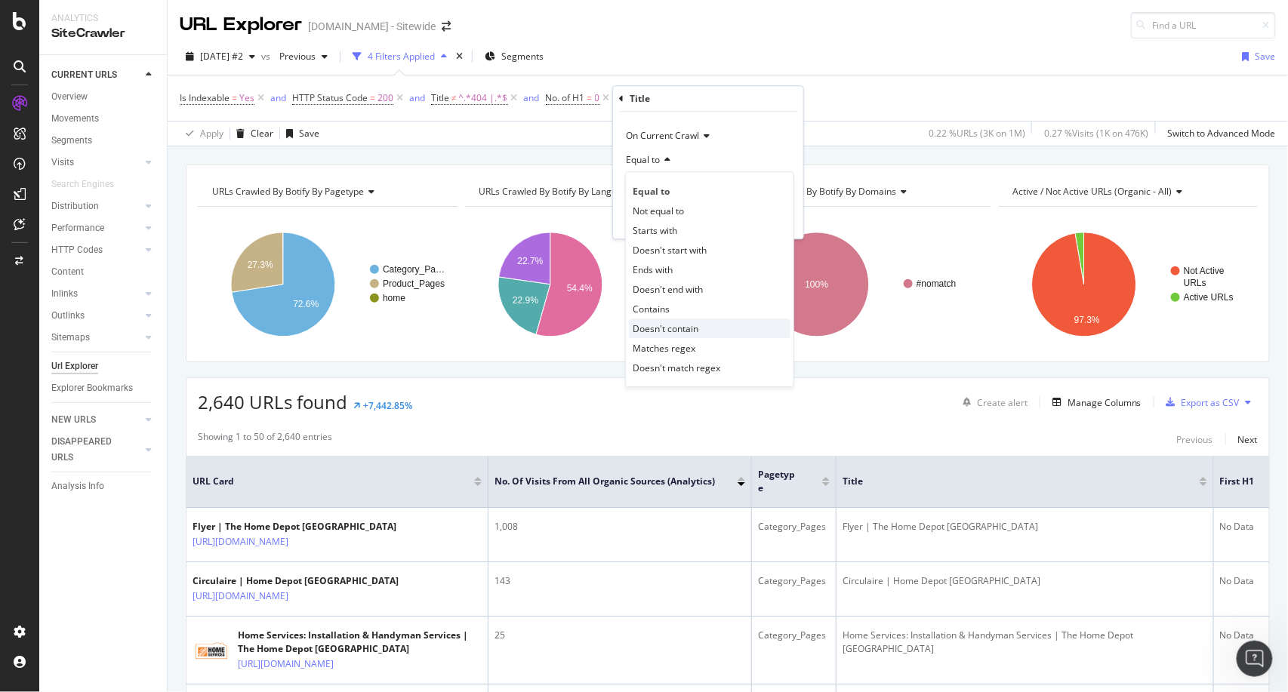
click at [671, 325] on span "Doesn't contain" at bounding box center [666, 328] width 66 height 13
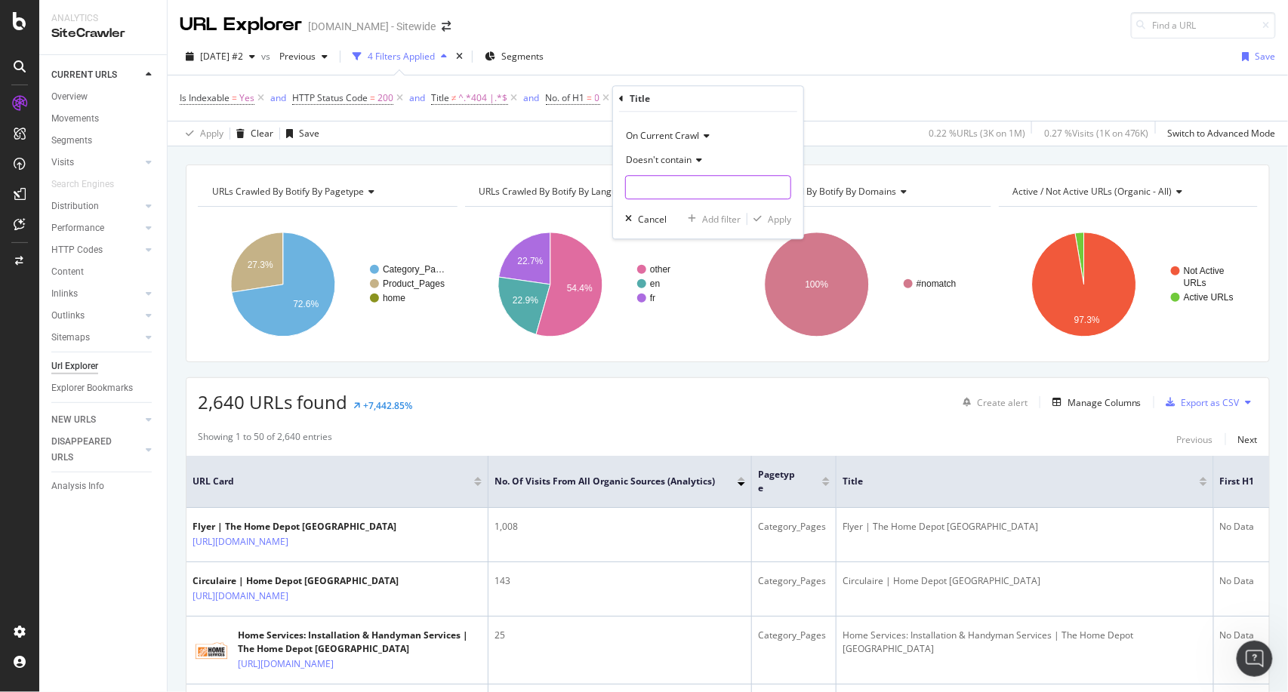
click at [689, 196] on input "text" at bounding box center [708, 187] width 165 height 24
paste input "Found"
type input "Found"
click at [779, 220] on div "Apply" at bounding box center [779, 219] width 23 height 13
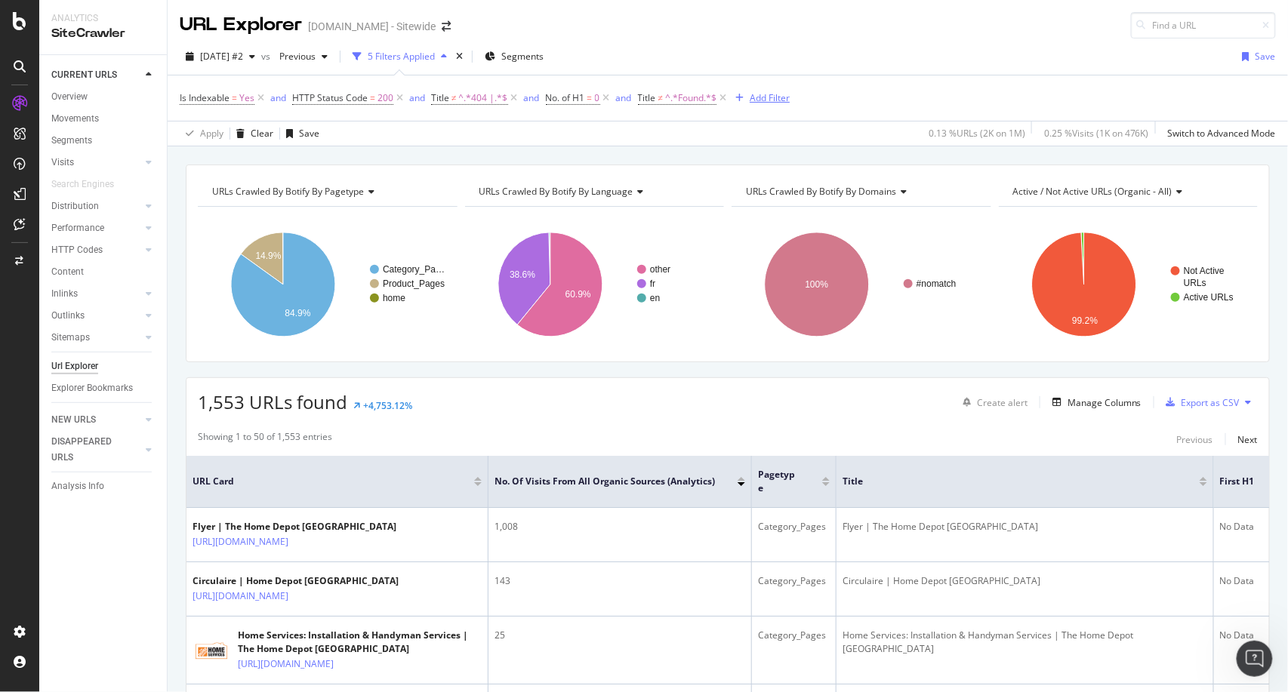
click at [772, 100] on div "Add Filter" at bounding box center [770, 97] width 40 height 13
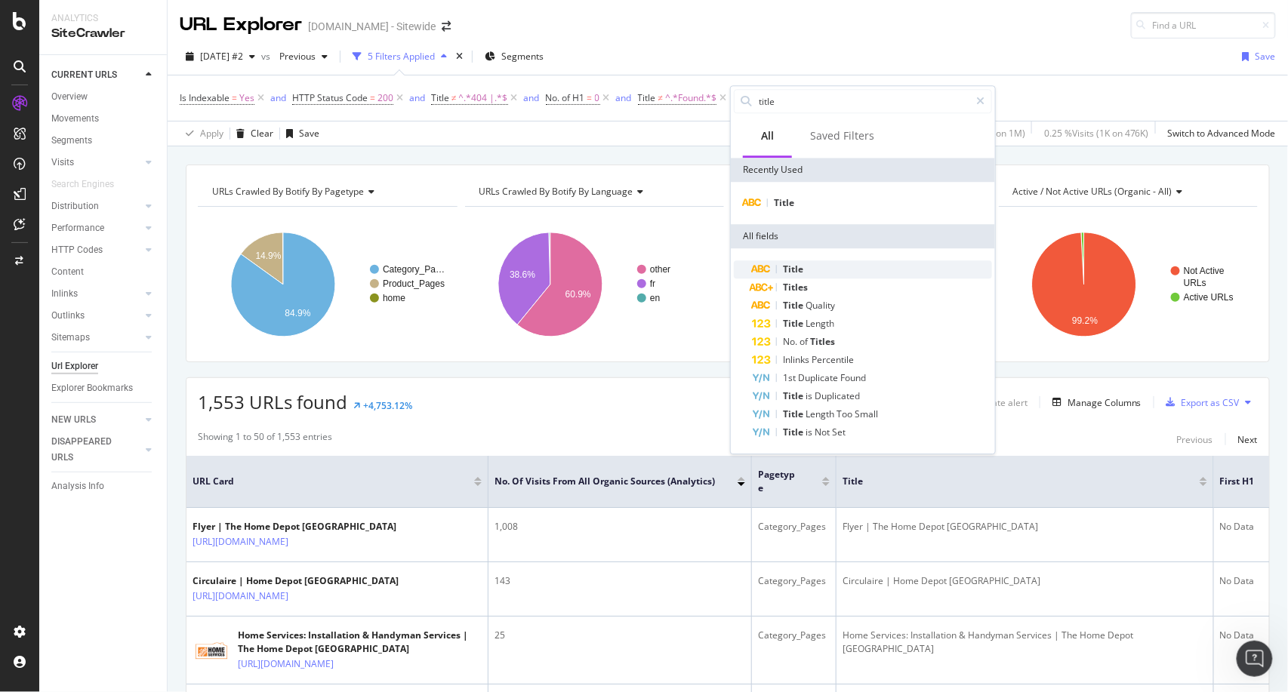
click at [785, 269] on span "Title" at bounding box center [793, 269] width 20 height 13
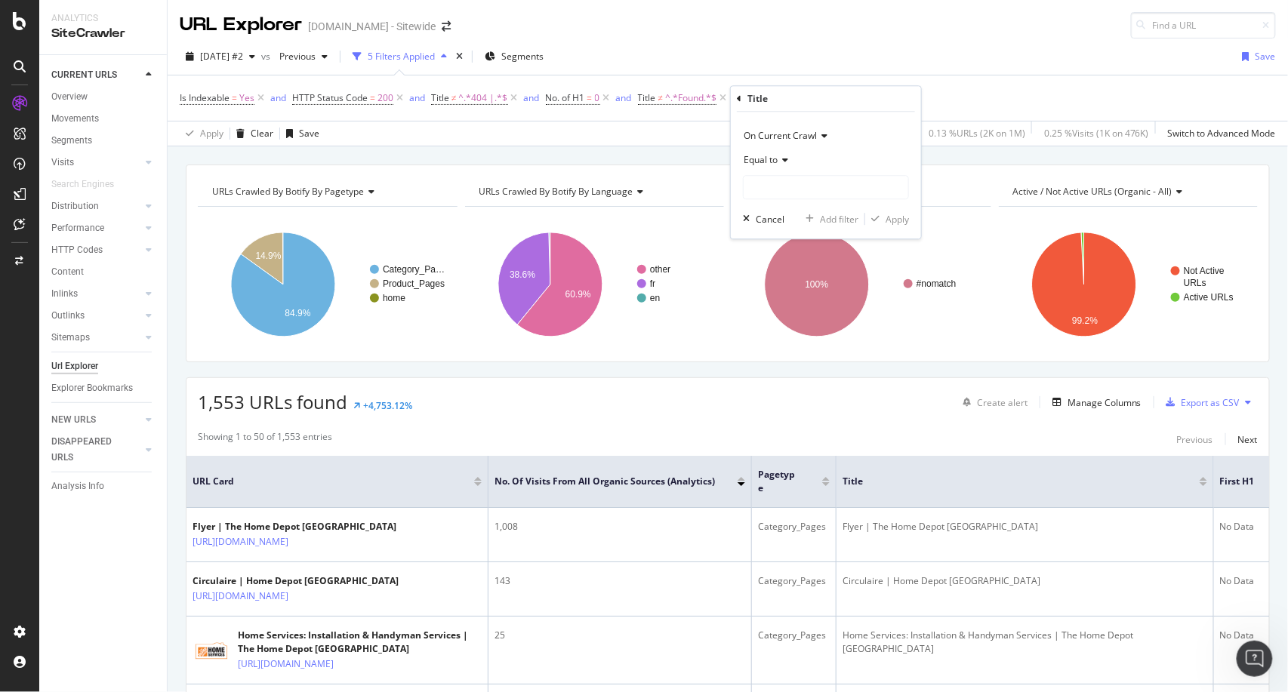
click at [757, 160] on span "Equal to" at bounding box center [761, 159] width 34 height 13
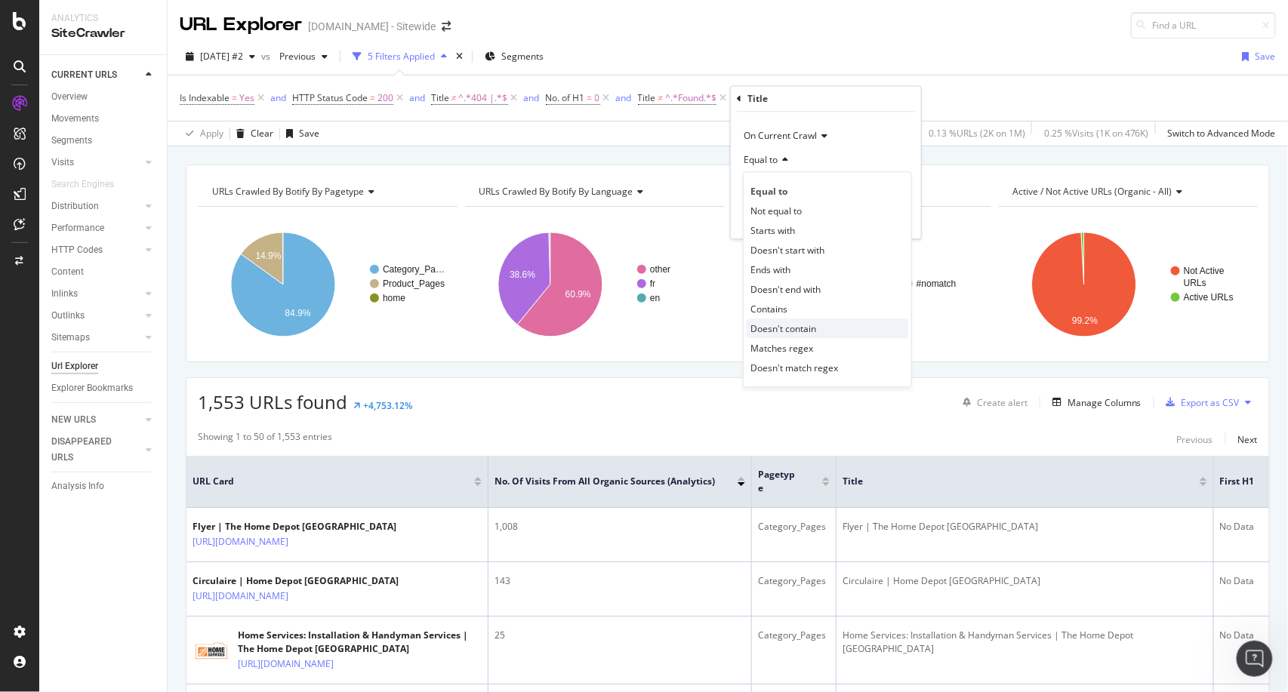
click at [791, 326] on span "Doesn't contain" at bounding box center [784, 328] width 66 height 13
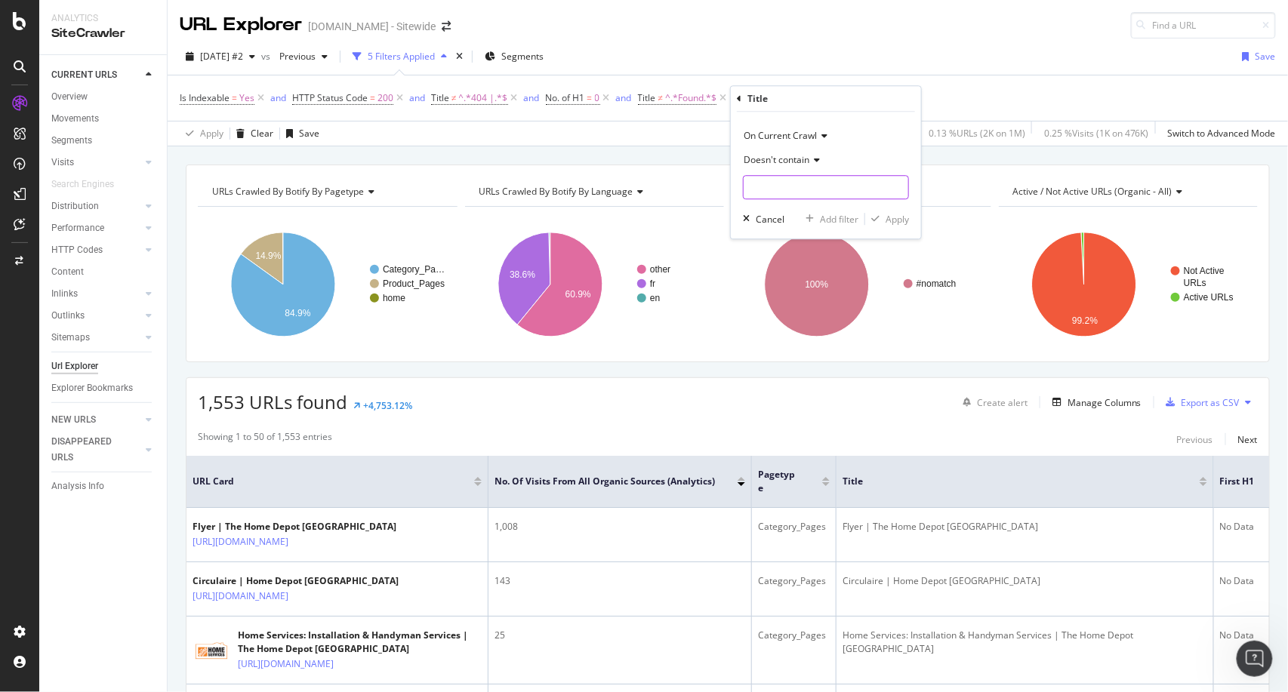
click at [820, 186] on input "text" at bounding box center [826, 187] width 165 height 24
paste input "trouvés"
type input "trouvé"
click at [902, 219] on div "Apply" at bounding box center [897, 219] width 23 height 13
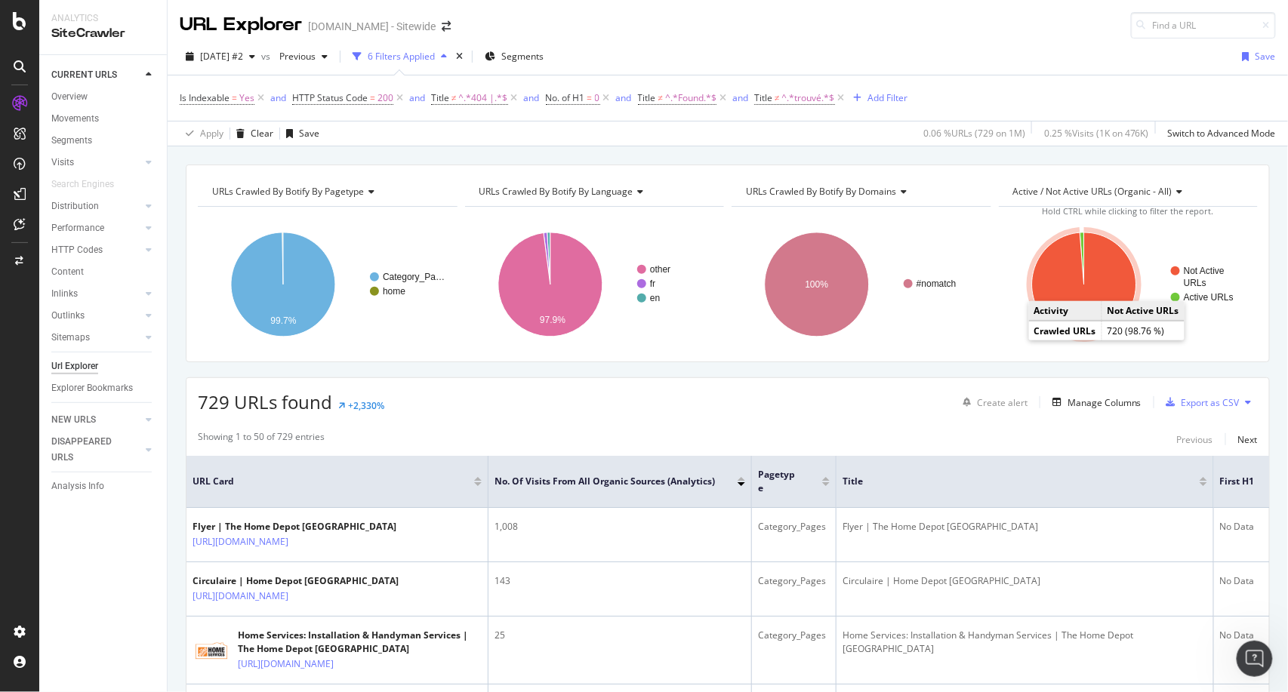
click at [1099, 247] on icon "A chart." at bounding box center [1084, 285] width 104 height 104
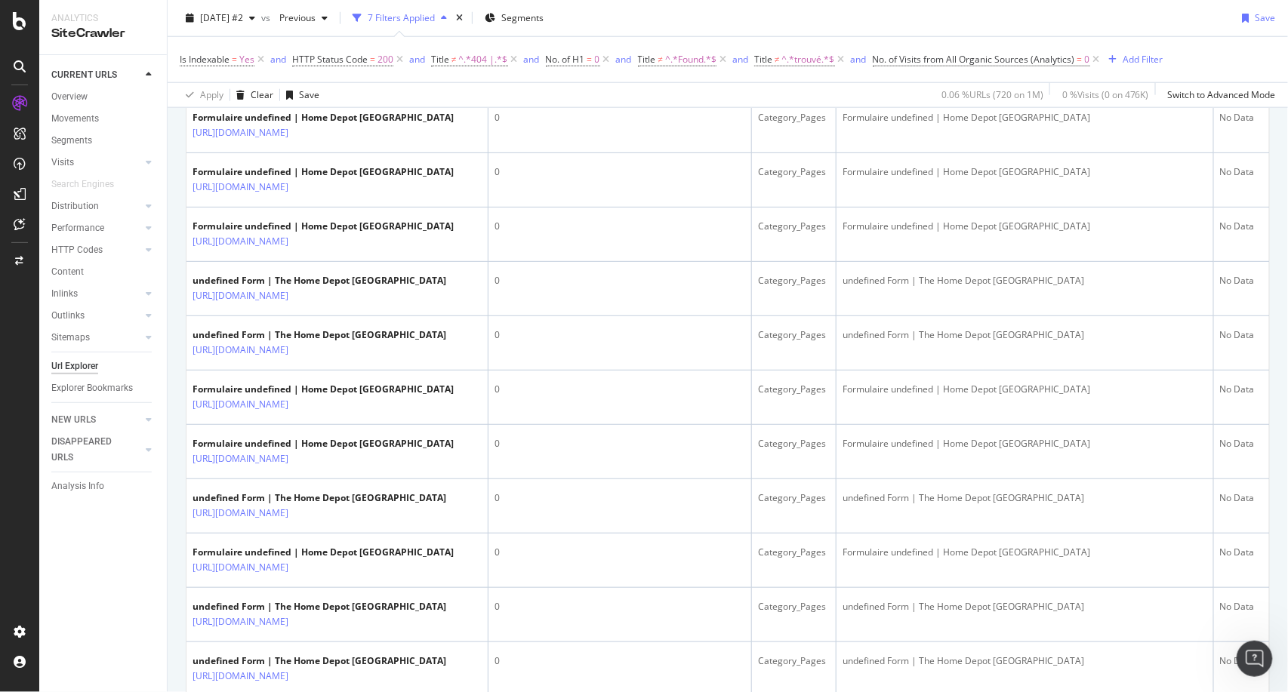
scroll to position [440, 0]
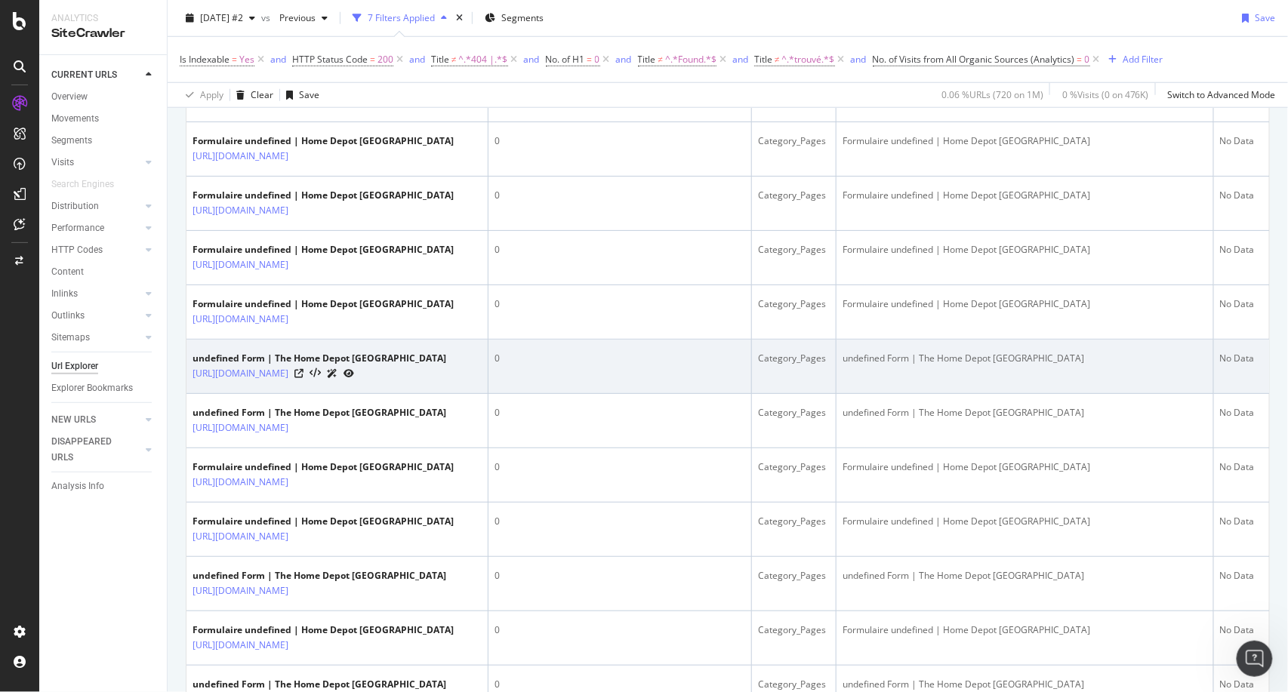
click at [871, 365] on div "undefined Form | The Home Depot [GEOGRAPHIC_DATA]" at bounding box center [1025, 359] width 365 height 14
copy div "undefined"
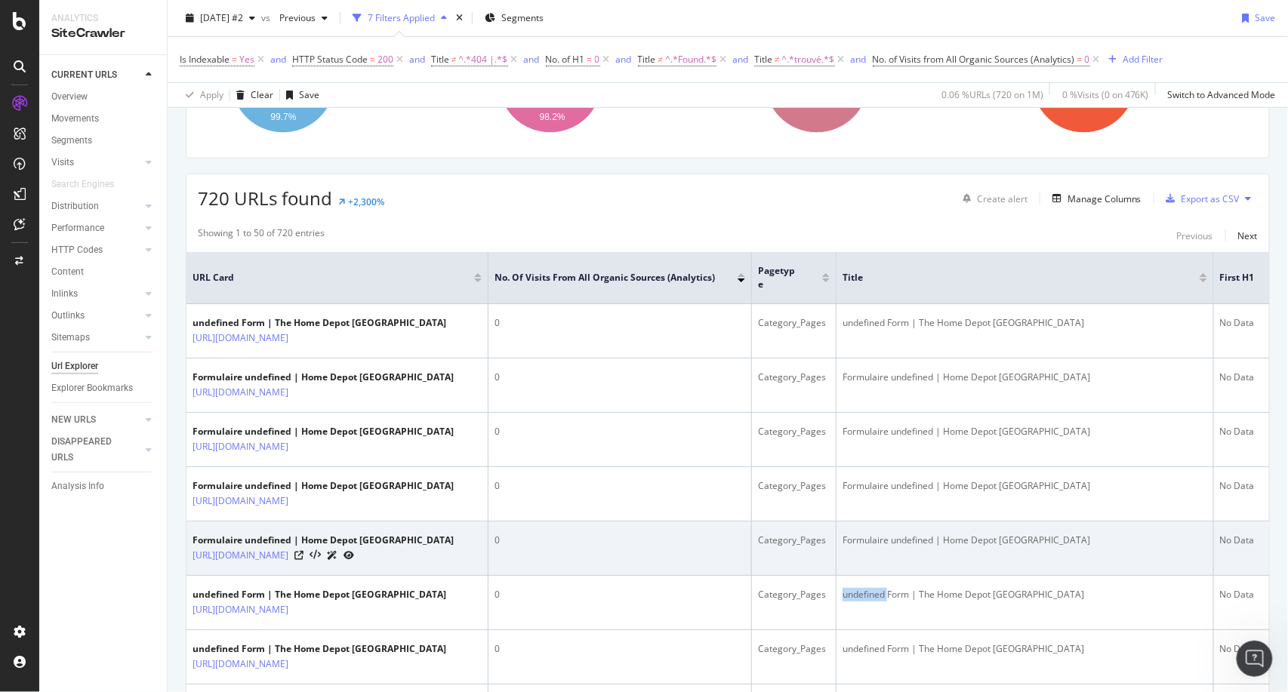
scroll to position [0, 0]
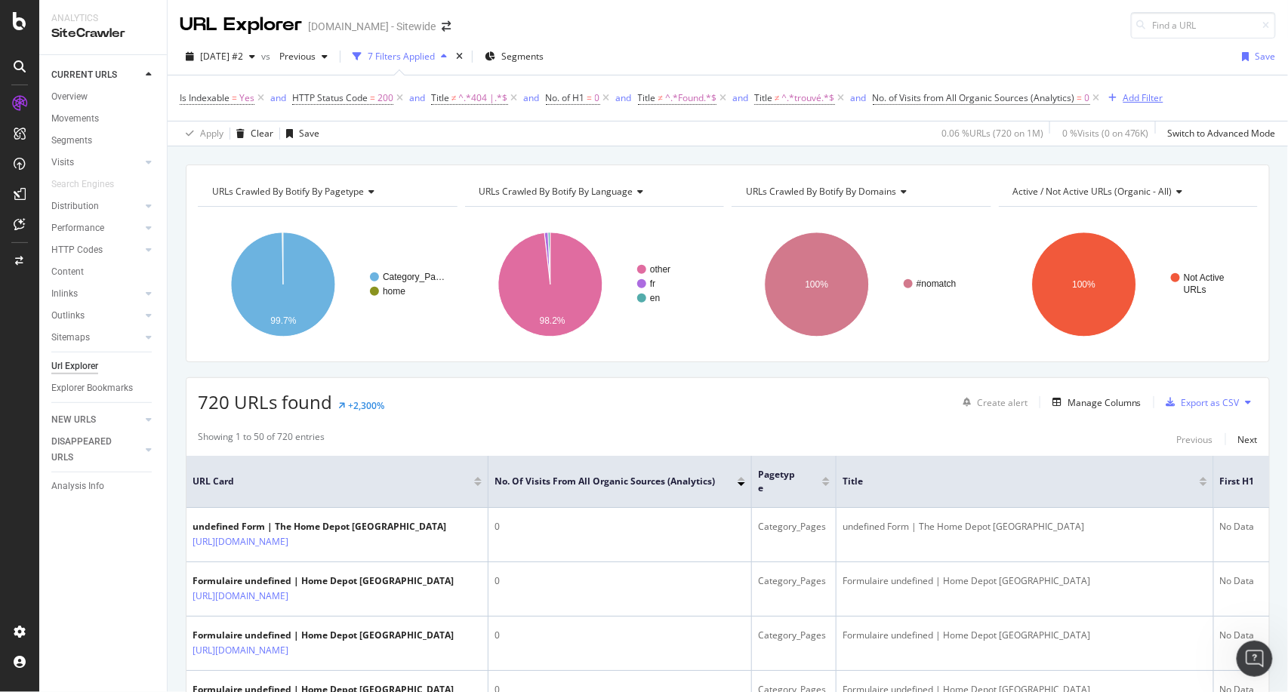
click at [1143, 103] on div "Add Filter" at bounding box center [1144, 97] width 40 height 13
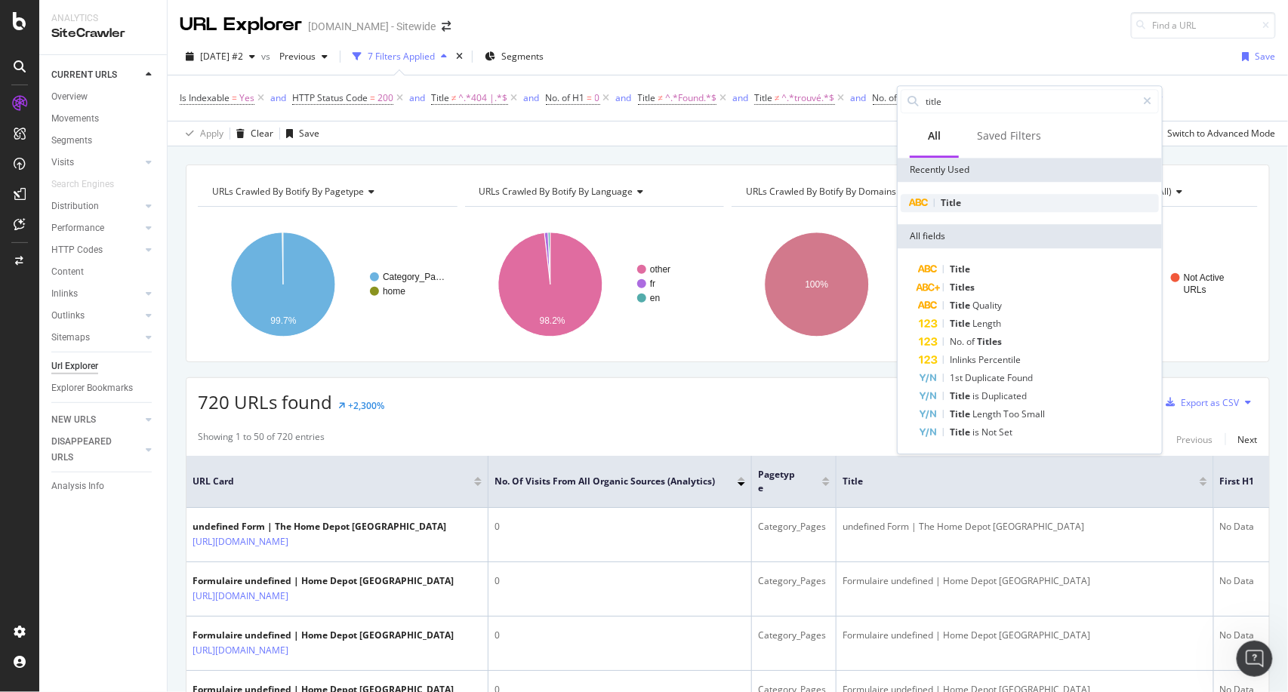
click at [946, 204] on span "Title" at bounding box center [951, 202] width 20 height 13
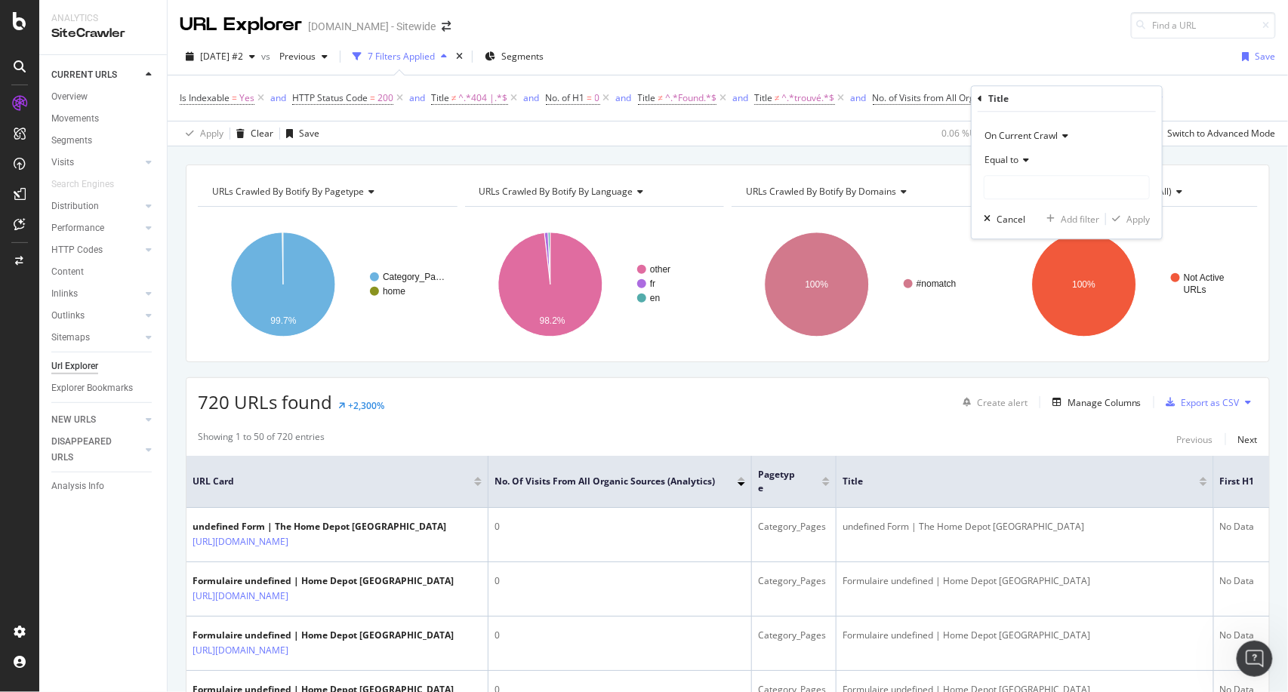
click at [1013, 162] on span "Equal to" at bounding box center [1002, 159] width 34 height 13
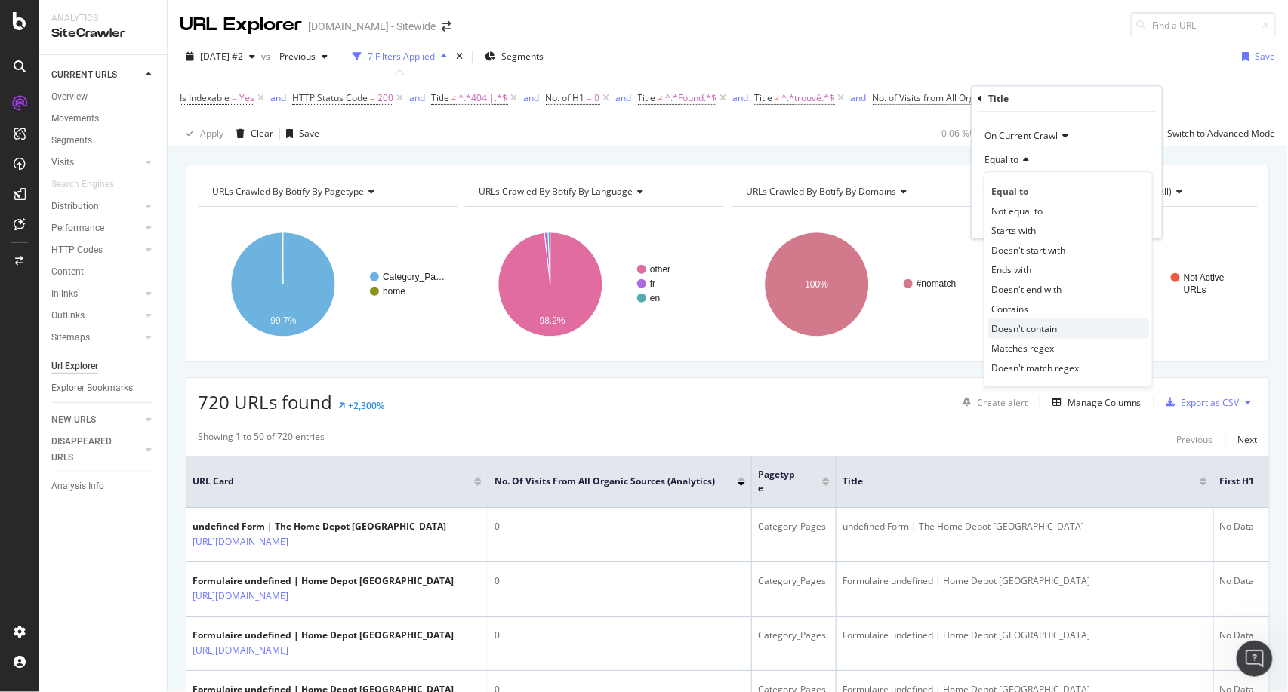
click at [1057, 337] on div "Doesn't contain" at bounding box center [1069, 329] width 162 height 20
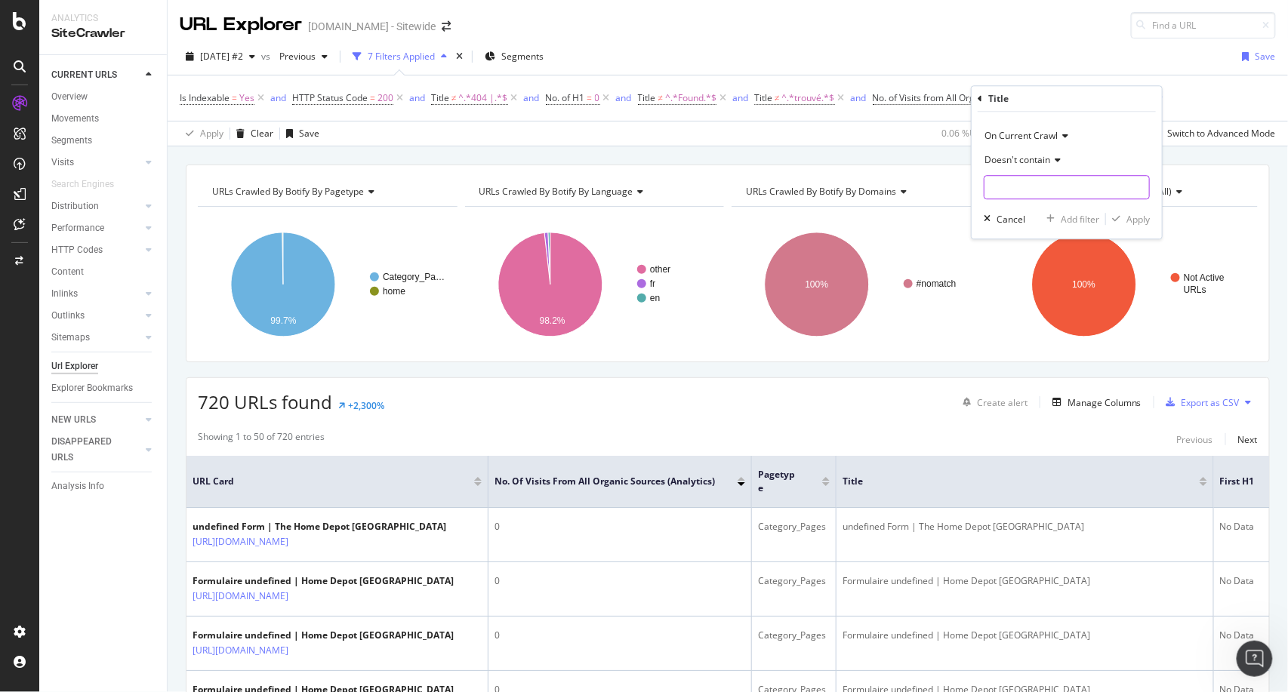
click at [1022, 187] on input "text" at bounding box center [1067, 187] width 165 height 24
paste input "undefined"
type input "undefined"
click at [1141, 211] on button "Apply" at bounding box center [1128, 218] width 44 height 15
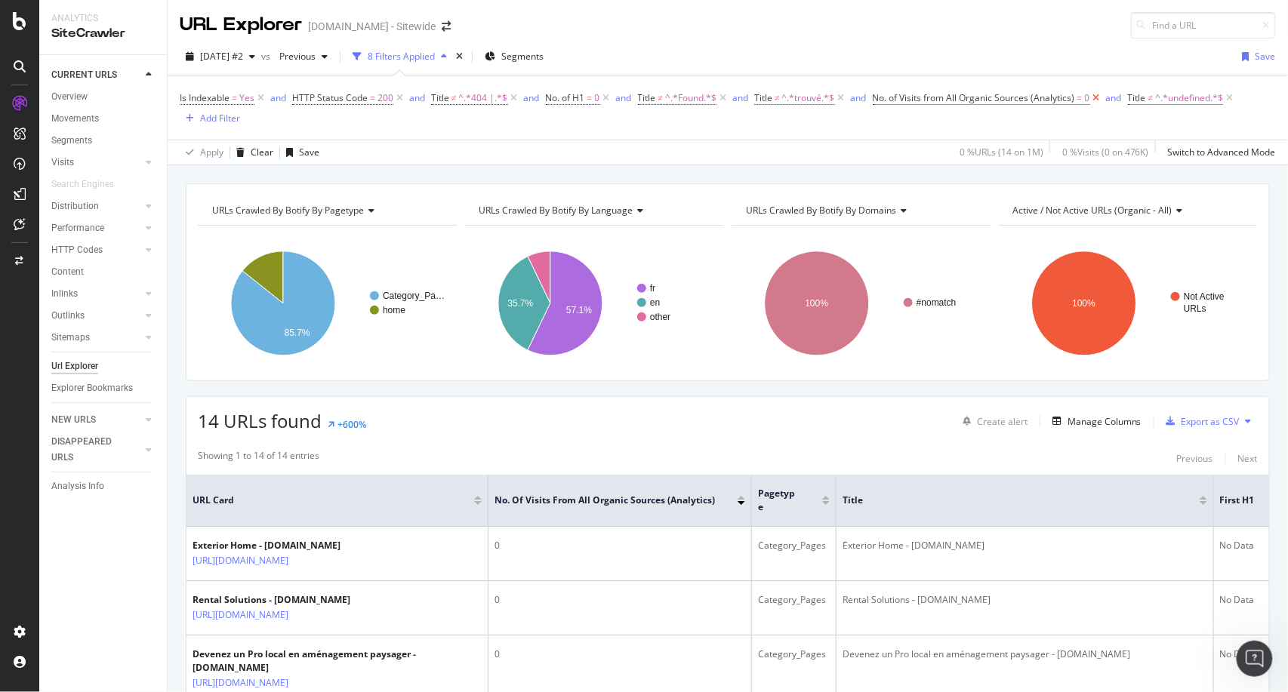
click at [1099, 95] on icon at bounding box center [1096, 98] width 13 height 15
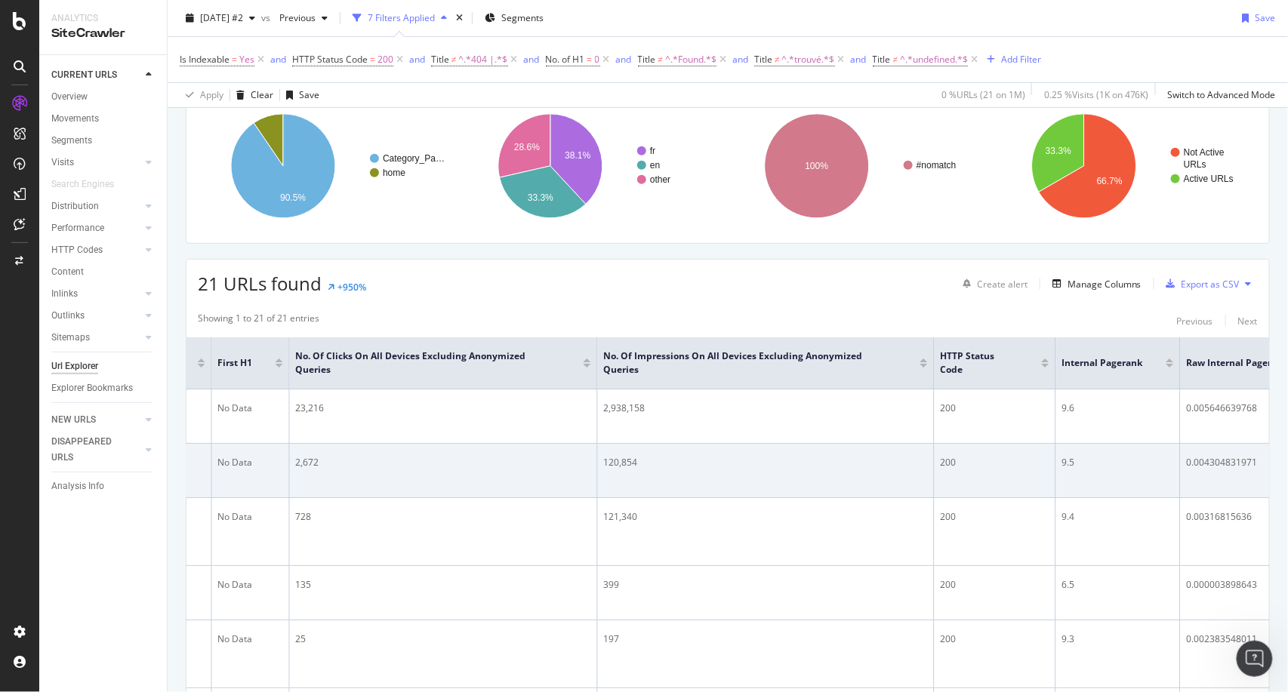
scroll to position [0, 1006]
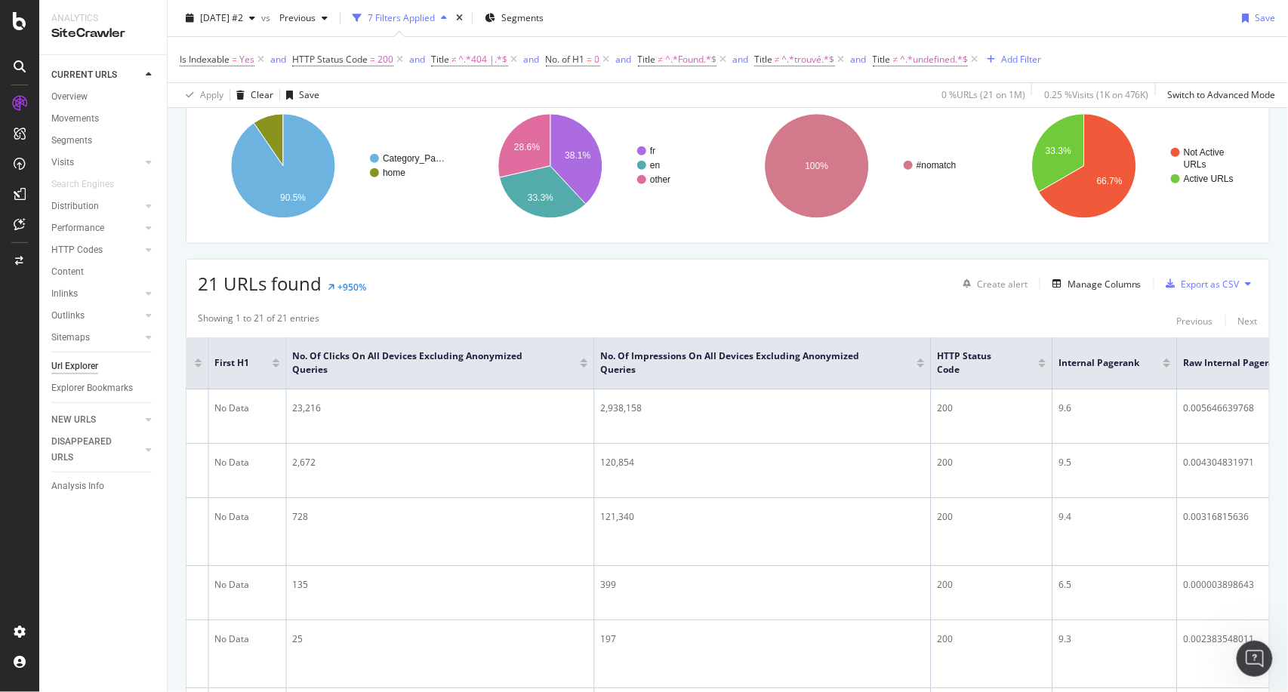
click at [583, 364] on div at bounding box center [584, 366] width 8 height 4
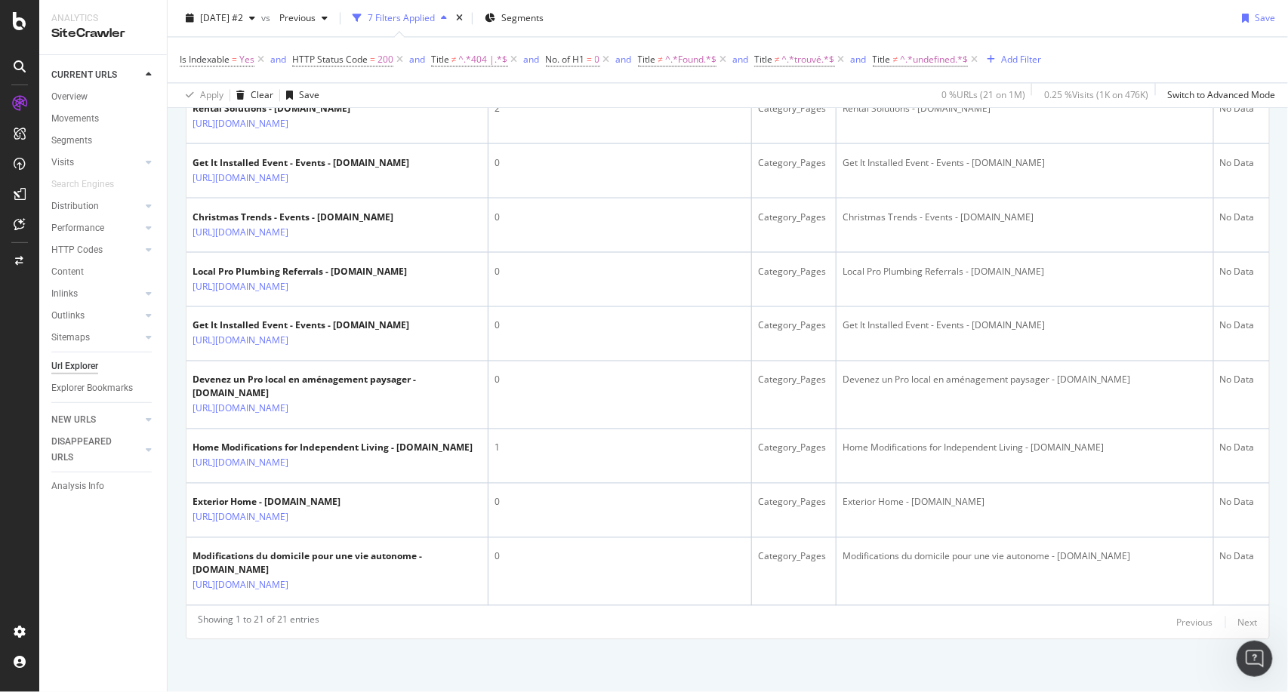
scroll to position [1351, 0]
click at [840, 483] on td "Exterior Home - Homedepot.ca" at bounding box center [1026, 510] width 378 height 54
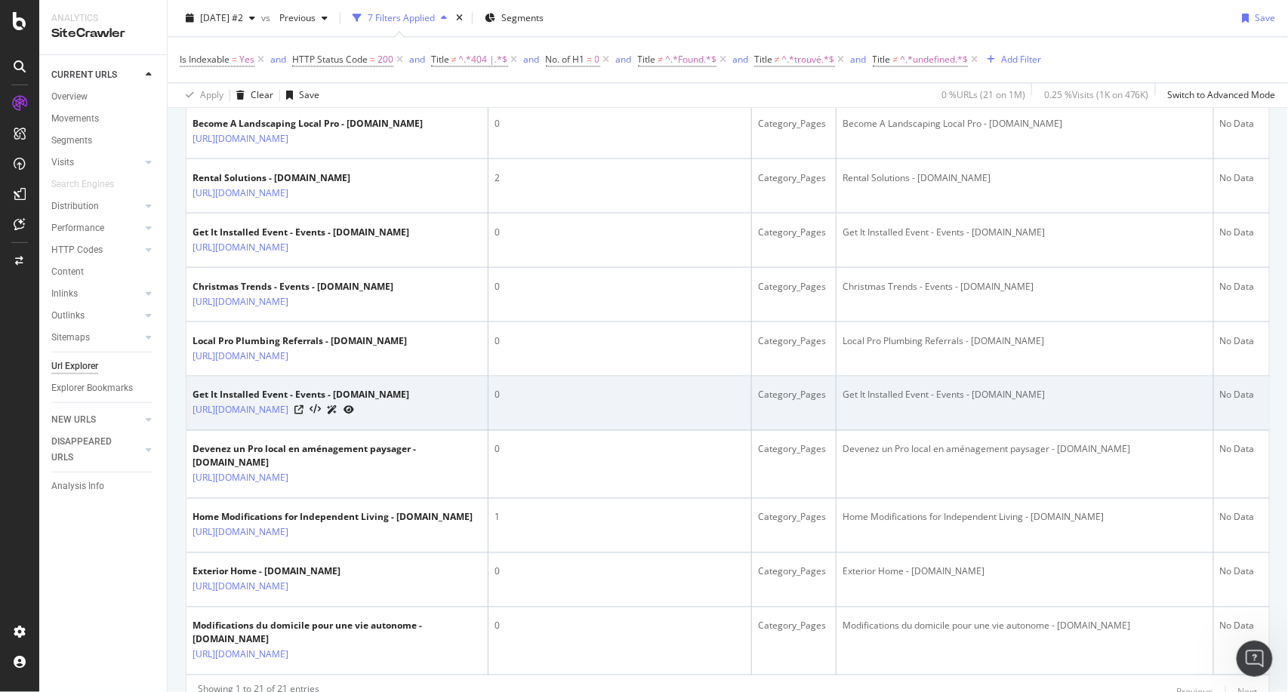
scroll to position [1056, 0]
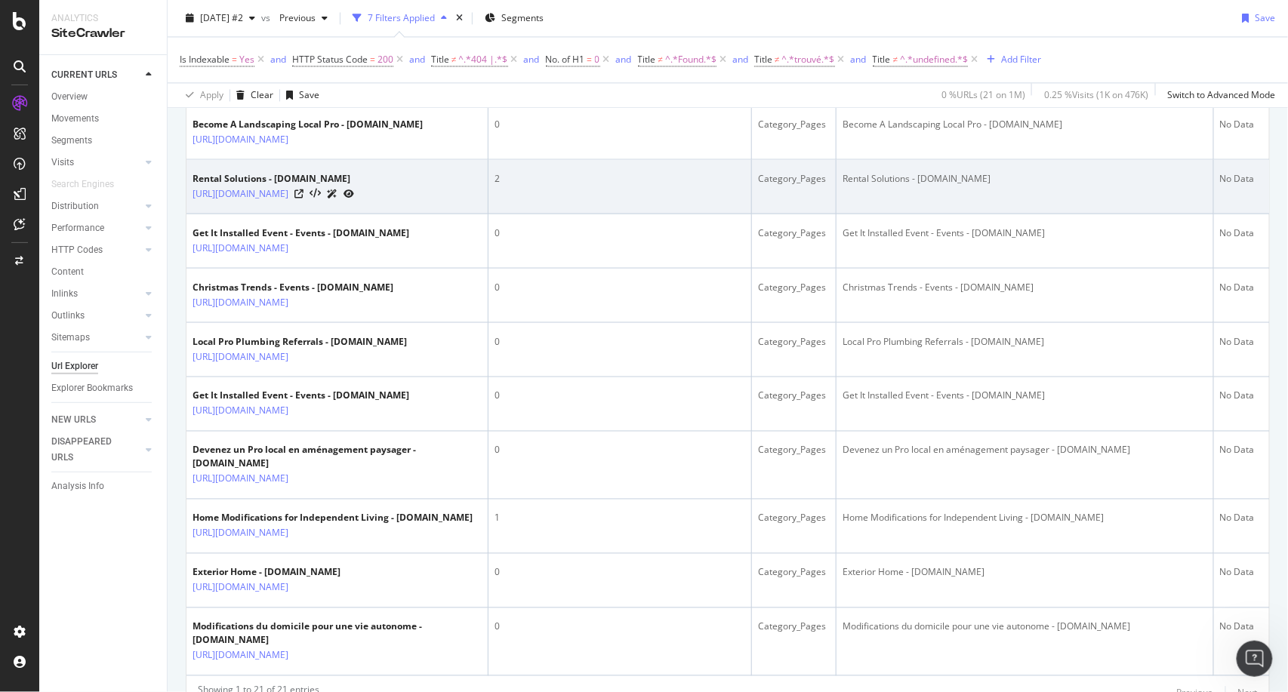
click at [354, 201] on div at bounding box center [324, 193] width 60 height 16
click at [304, 198] on icon at bounding box center [298, 193] width 9 height 9
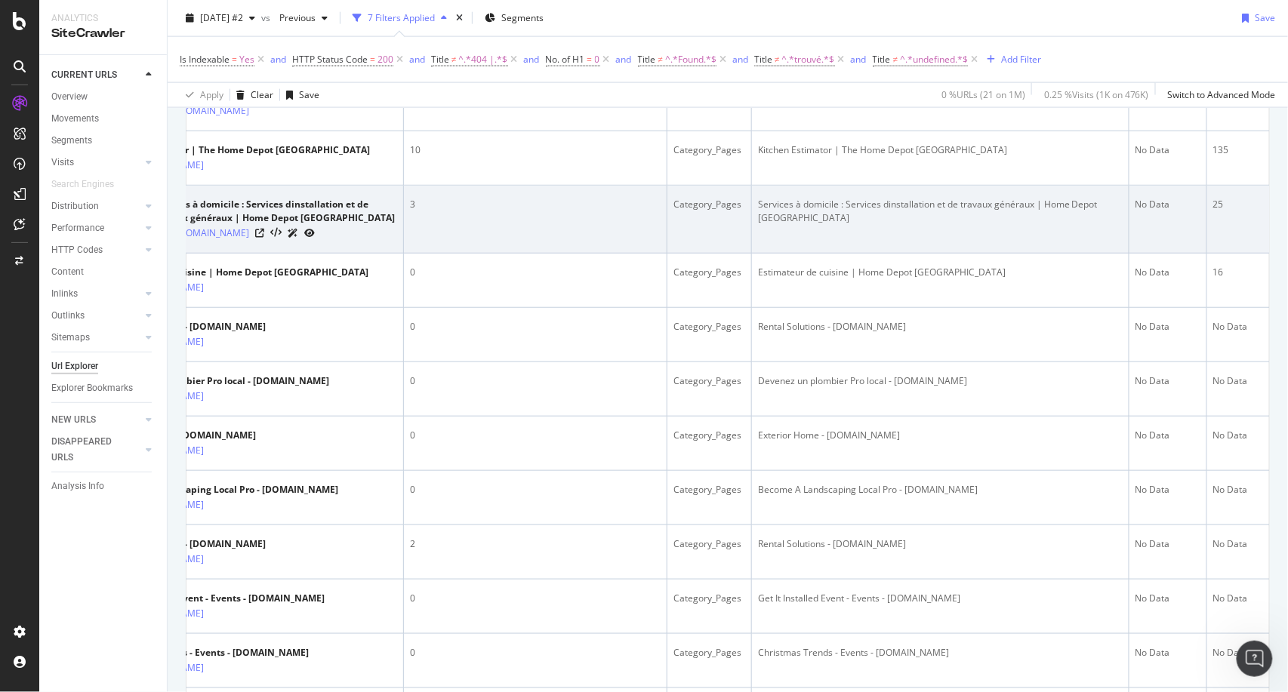
scroll to position [0, 0]
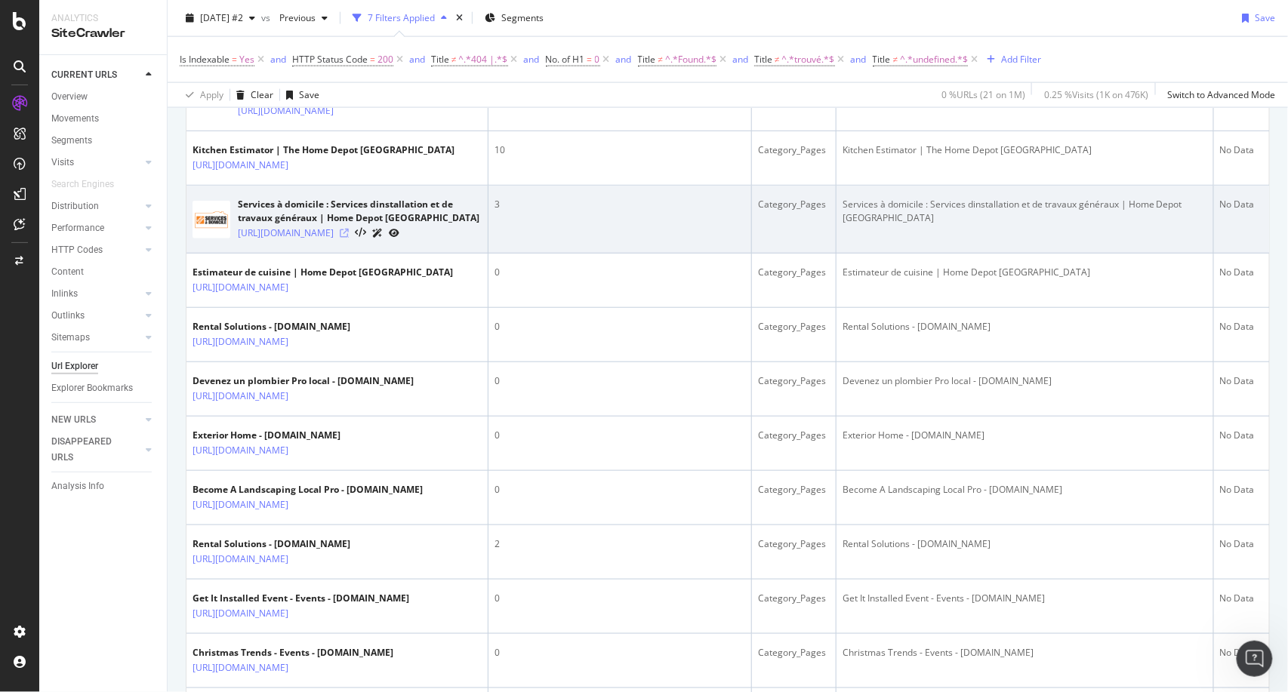
click at [349, 238] on icon at bounding box center [344, 233] width 9 height 9
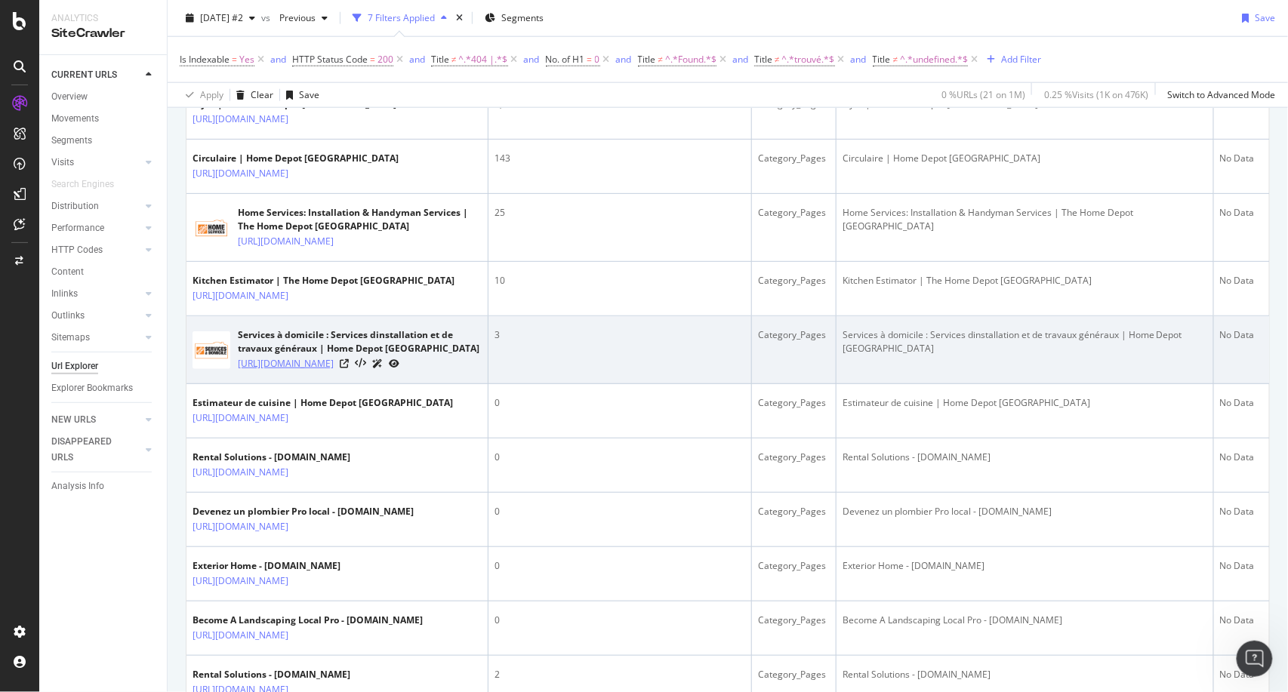
scroll to position [557, 0]
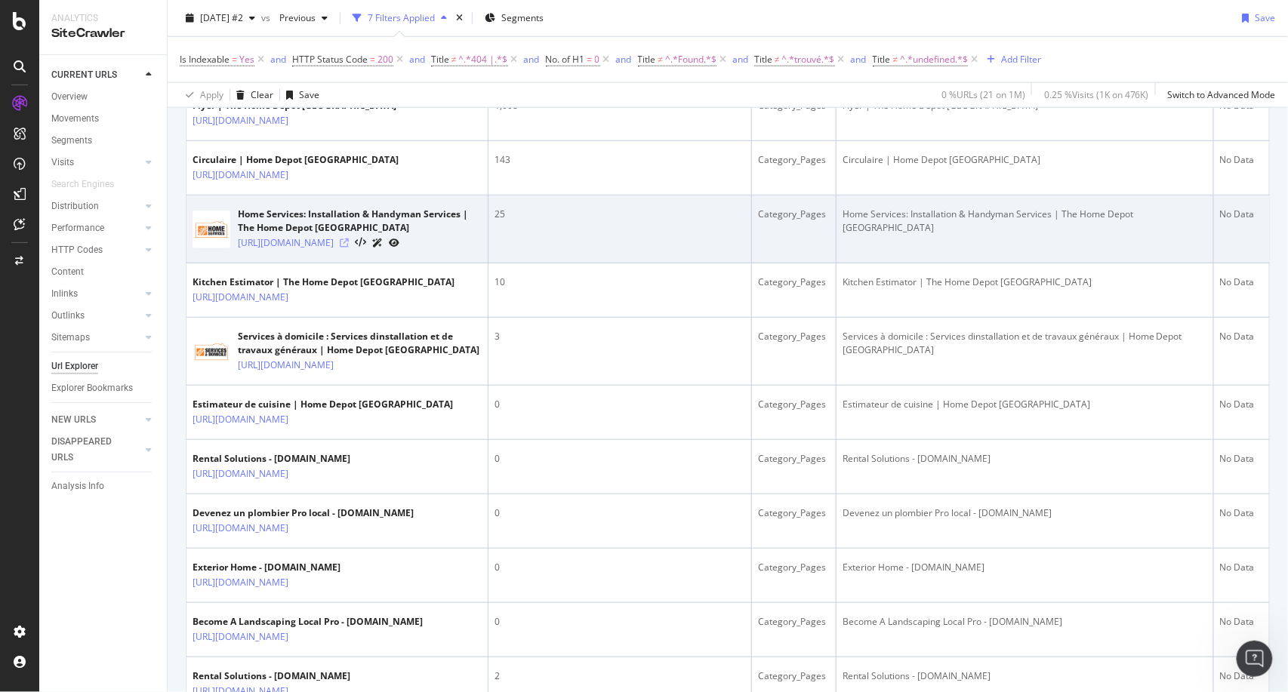
click at [349, 248] on icon at bounding box center [344, 243] width 9 height 9
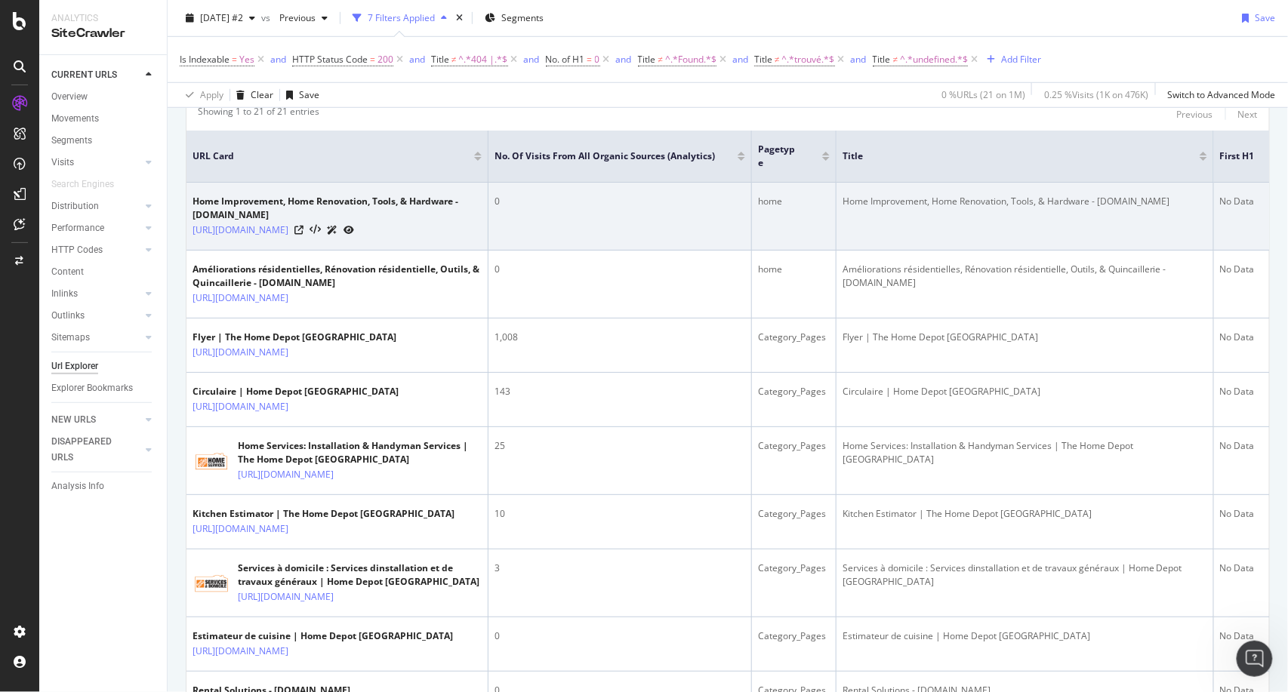
scroll to position [327, 0]
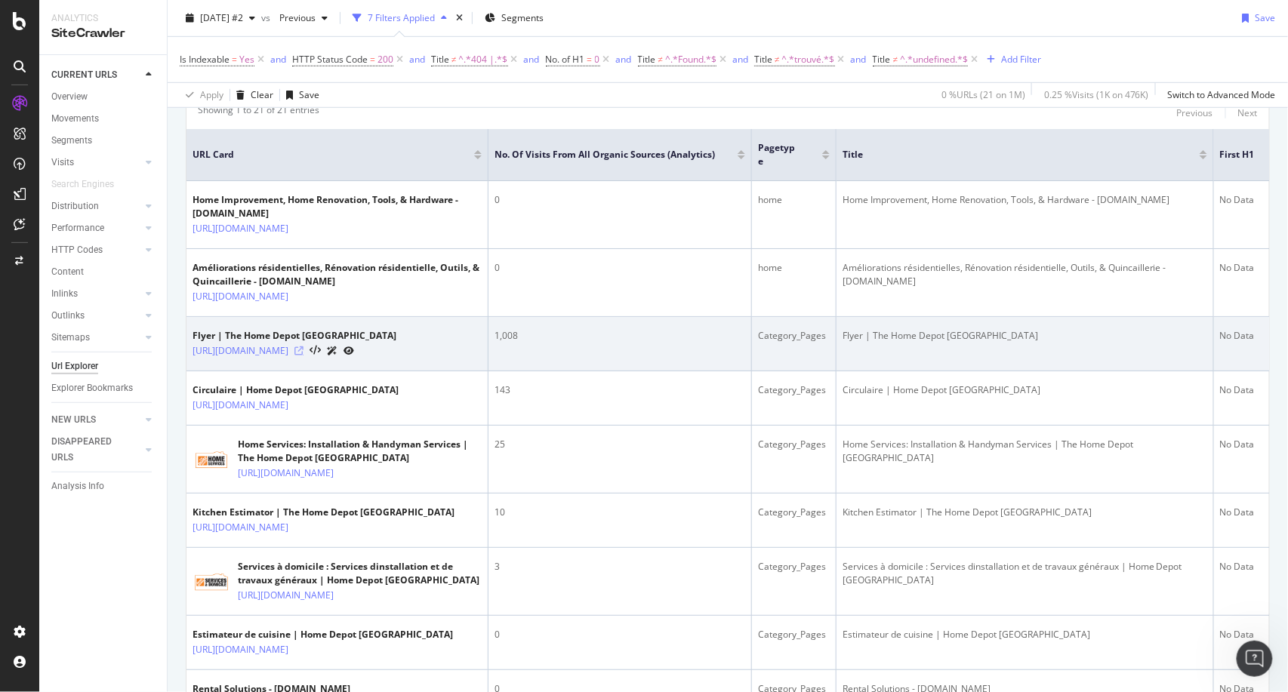
click at [304, 351] on icon at bounding box center [298, 351] width 9 height 9
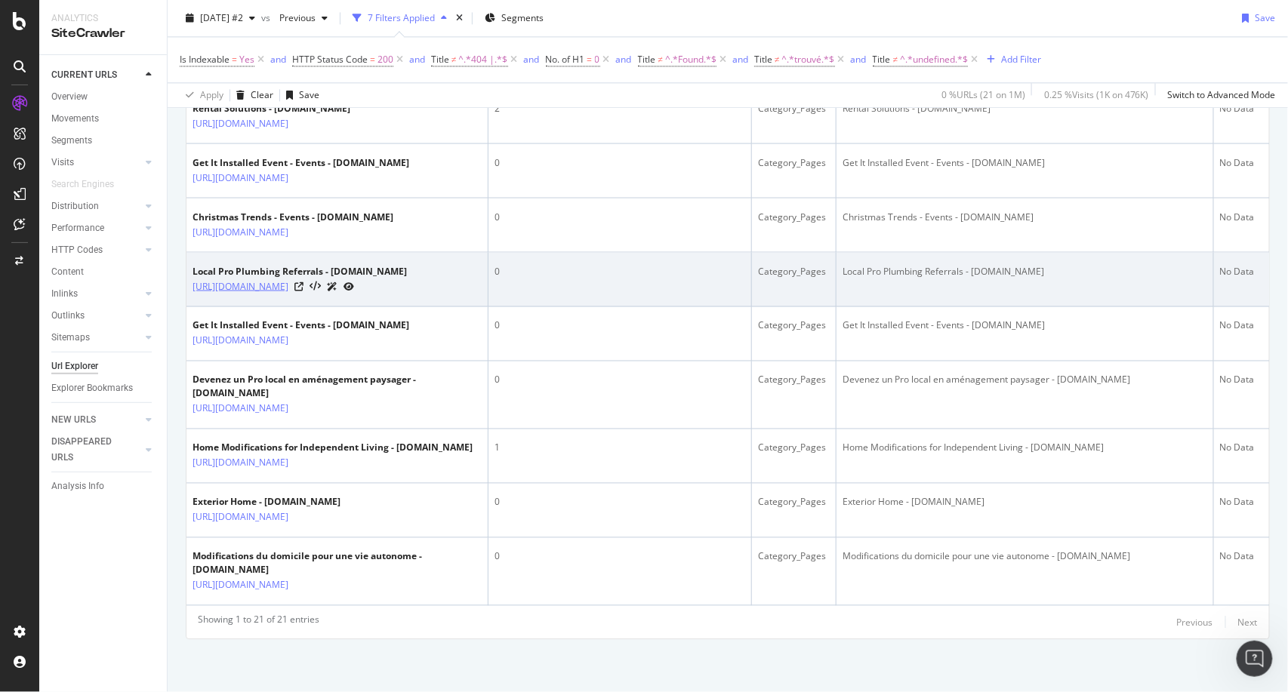
scroll to position [1185, 0]
click at [304, 291] on icon at bounding box center [298, 286] width 9 height 9
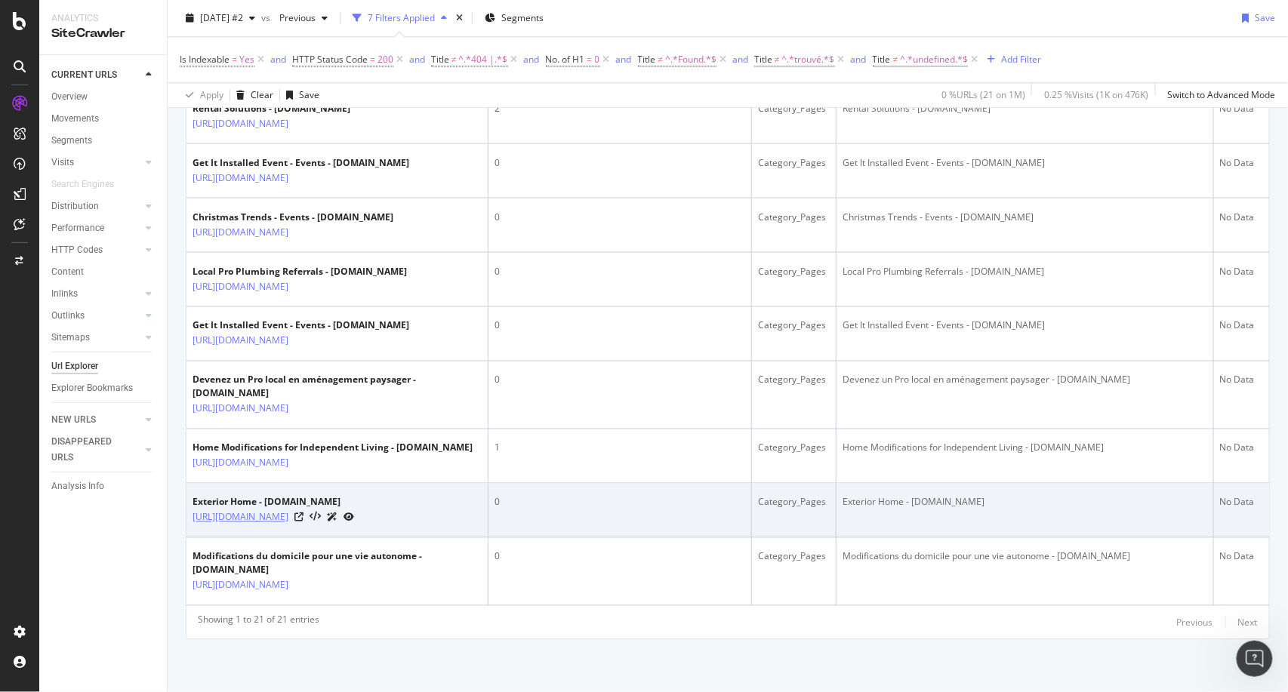
scroll to position [1331, 0]
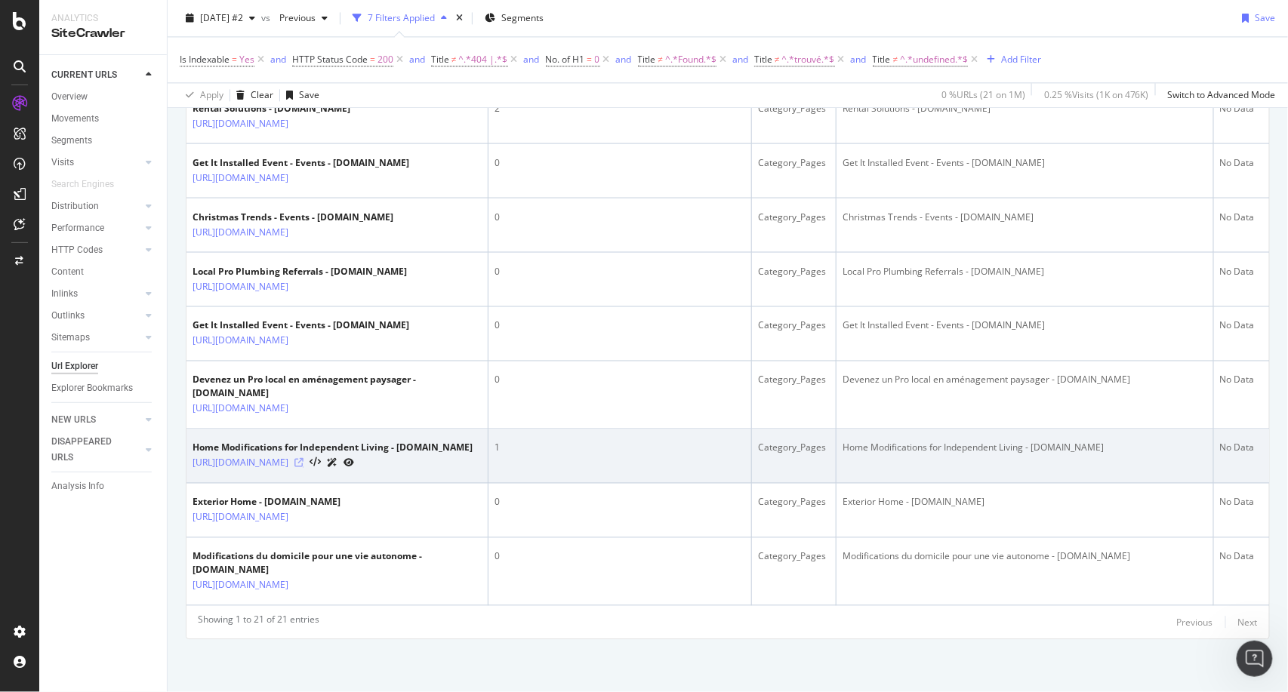
click at [304, 458] on icon at bounding box center [298, 462] width 9 height 9
